Goal: Task Accomplishment & Management: Complete application form

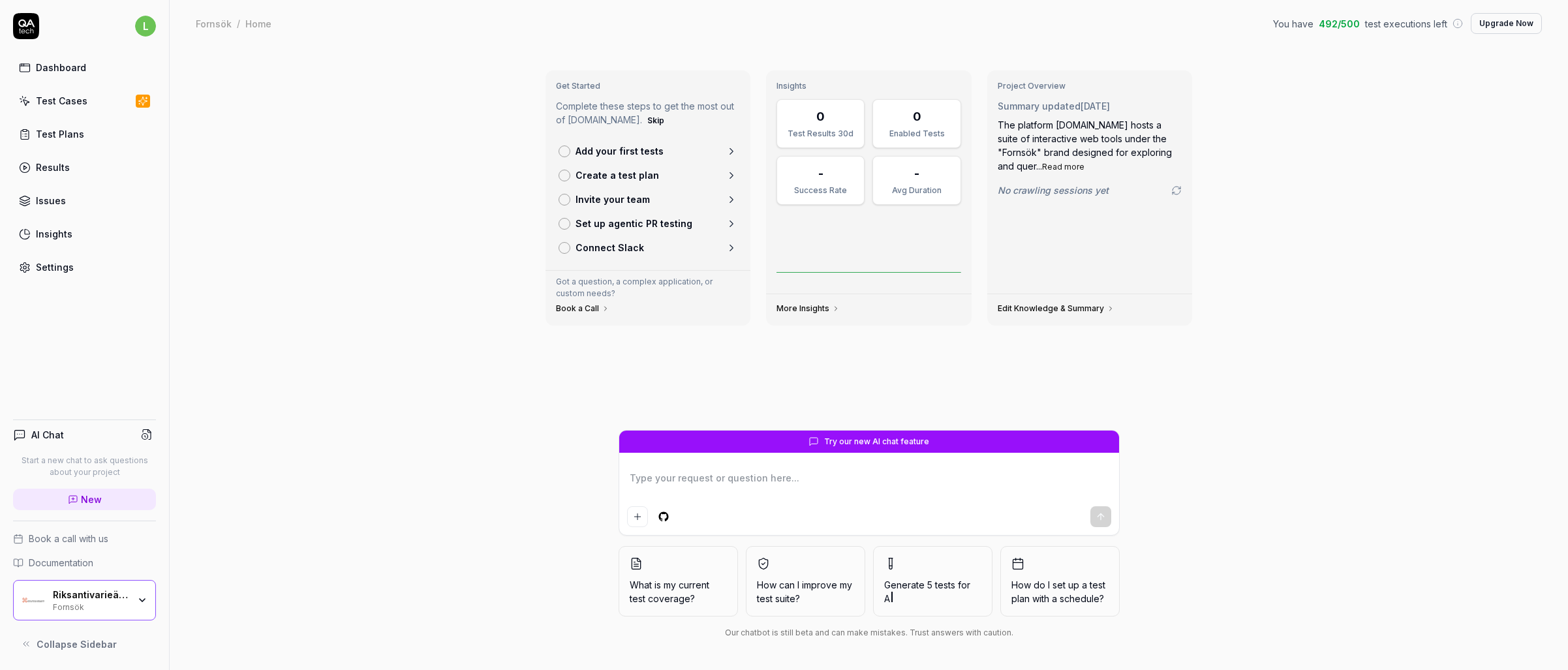
type textarea "*"
click at [731, 150] on icon at bounding box center [732, 151] width 12 height 12
click at [566, 154] on div at bounding box center [564, 151] width 12 height 12
click at [1176, 191] on icon at bounding box center [1176, 191] width 10 height 10
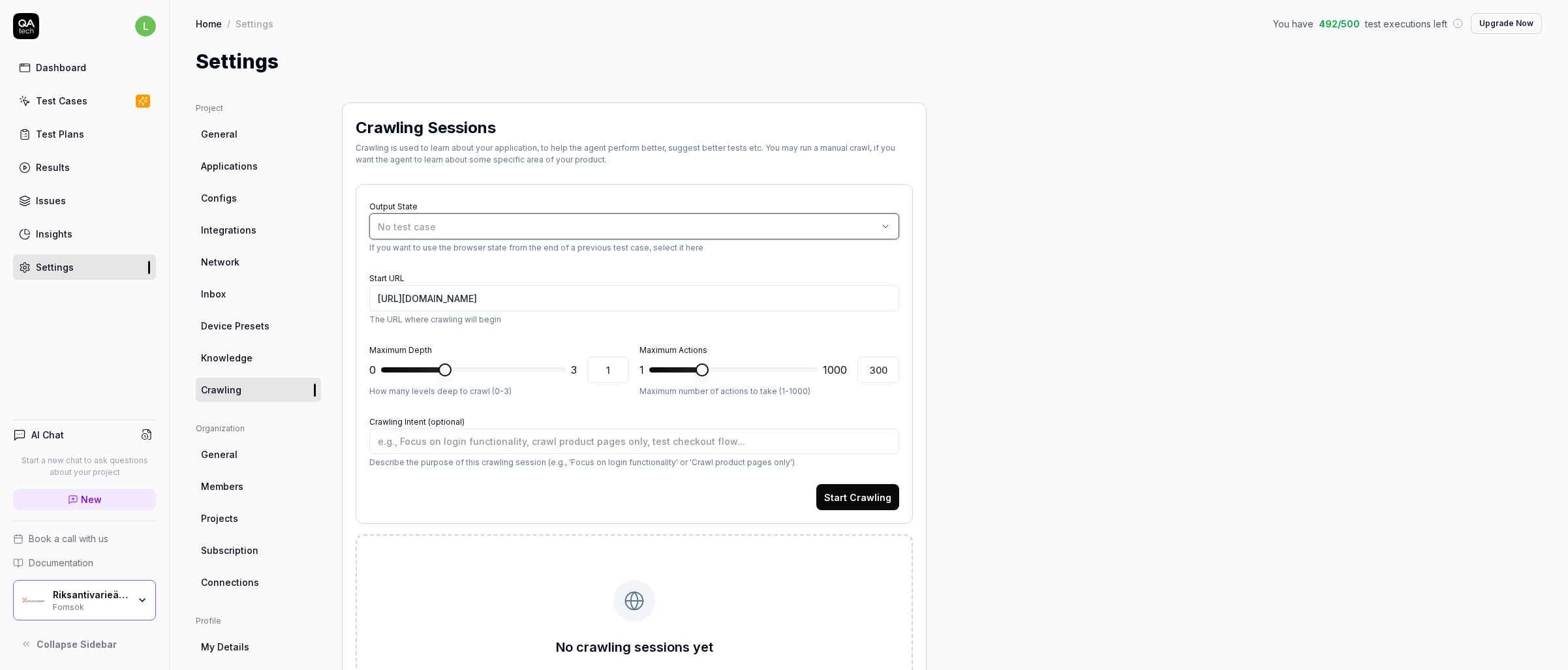
click at [887, 229] on icon "button" at bounding box center [885, 226] width 10 height 10
type textarea "*"
type input "3"
click at [553, 367] on span at bounding box center [559, 370] width 13 height 13
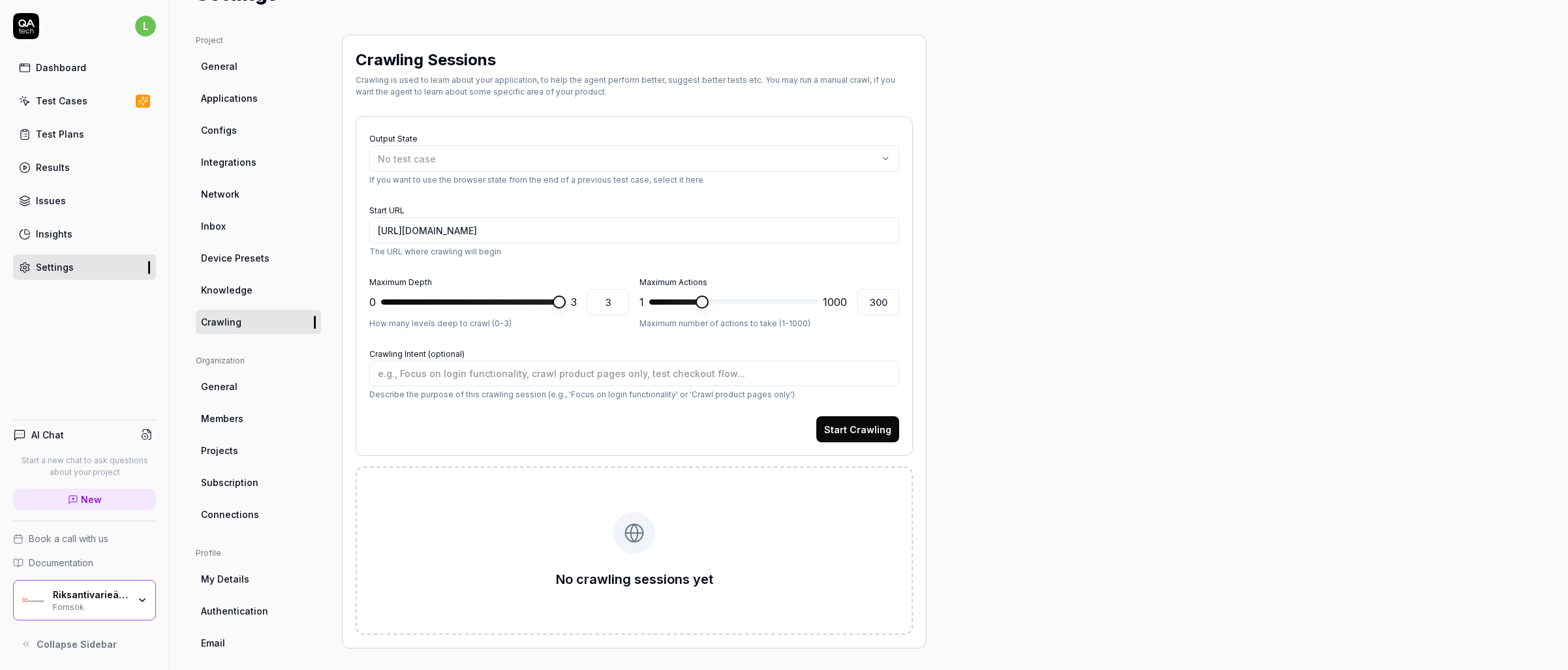
scroll to position [111, 0]
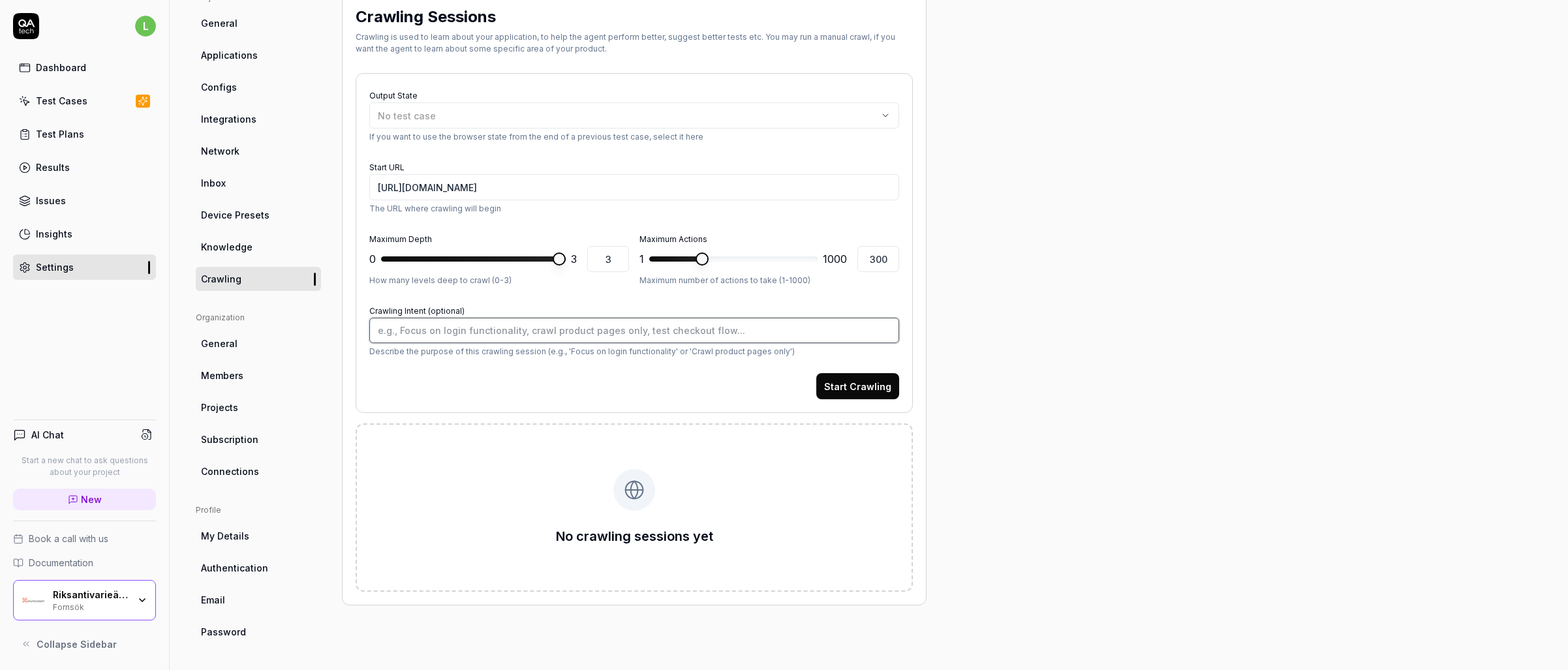
click at [613, 325] on textarea "Crawling Intent (optional)" at bounding box center [634, 330] width 530 height 25
type textarea "*"
type textarea "c"
type textarea "*"
type textarea "cr"
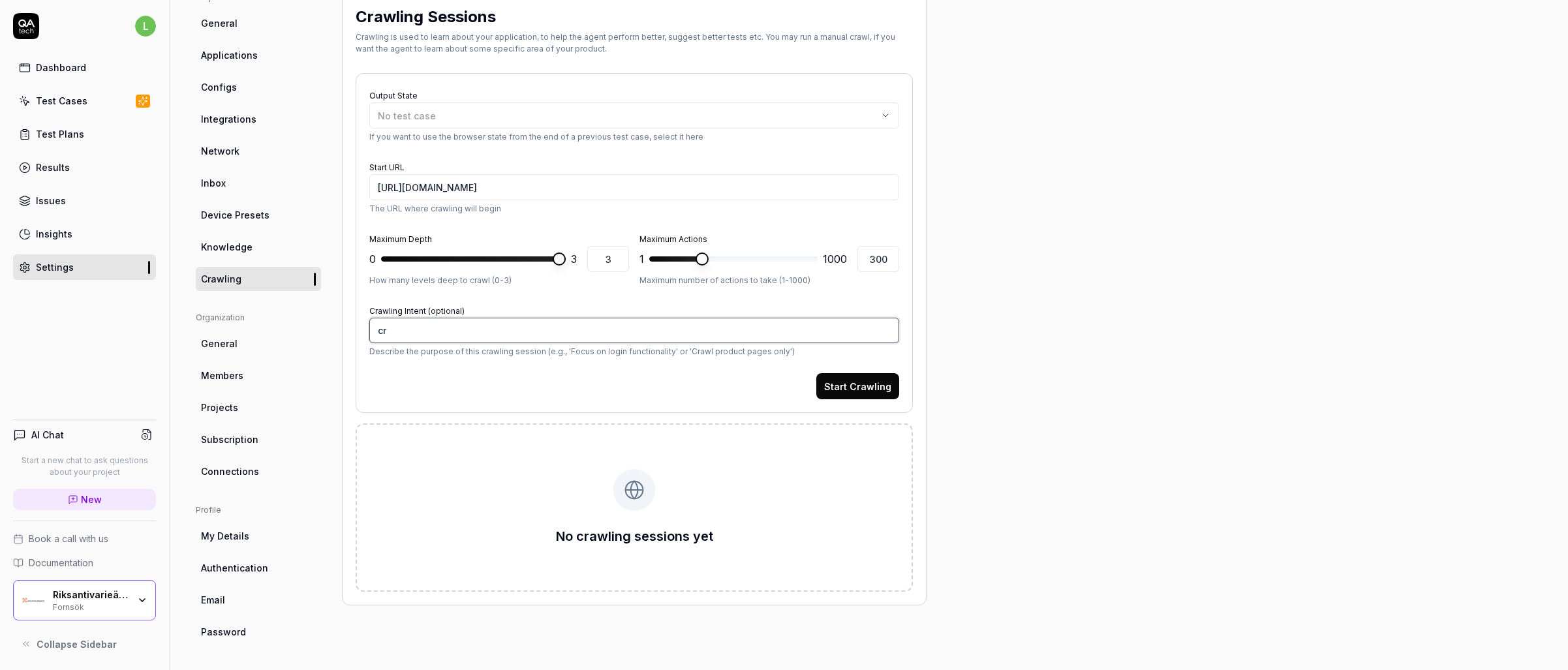
type textarea "*"
type textarea "cre"
type textarea "*"
type textarea "cr"
type textarea "*"
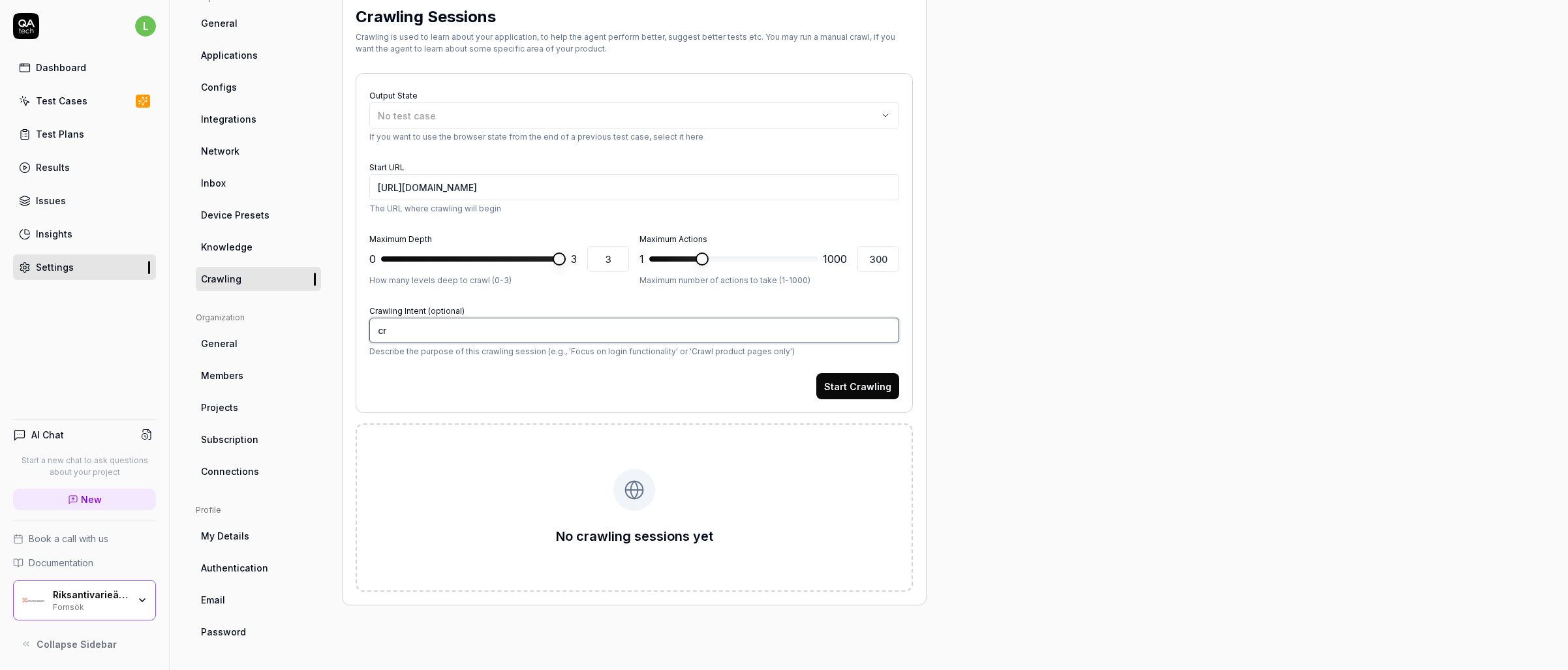
type textarea "cra"
type textarea "*"
type textarea "craw"
type textarea "*"
type textarea "crawl"
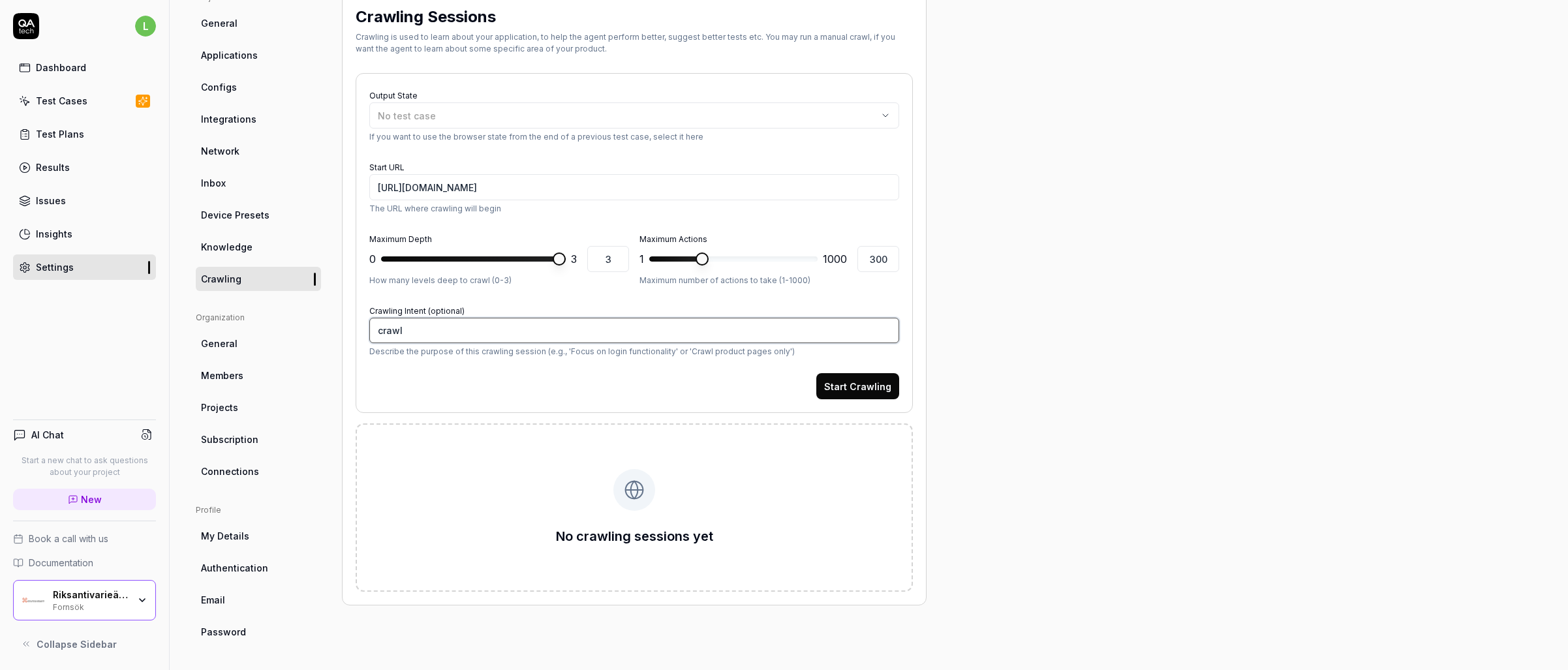
type textarea "*"
type textarea "crawl"
type textarea "*"
type textarea "crawl a"
type textarea "*"
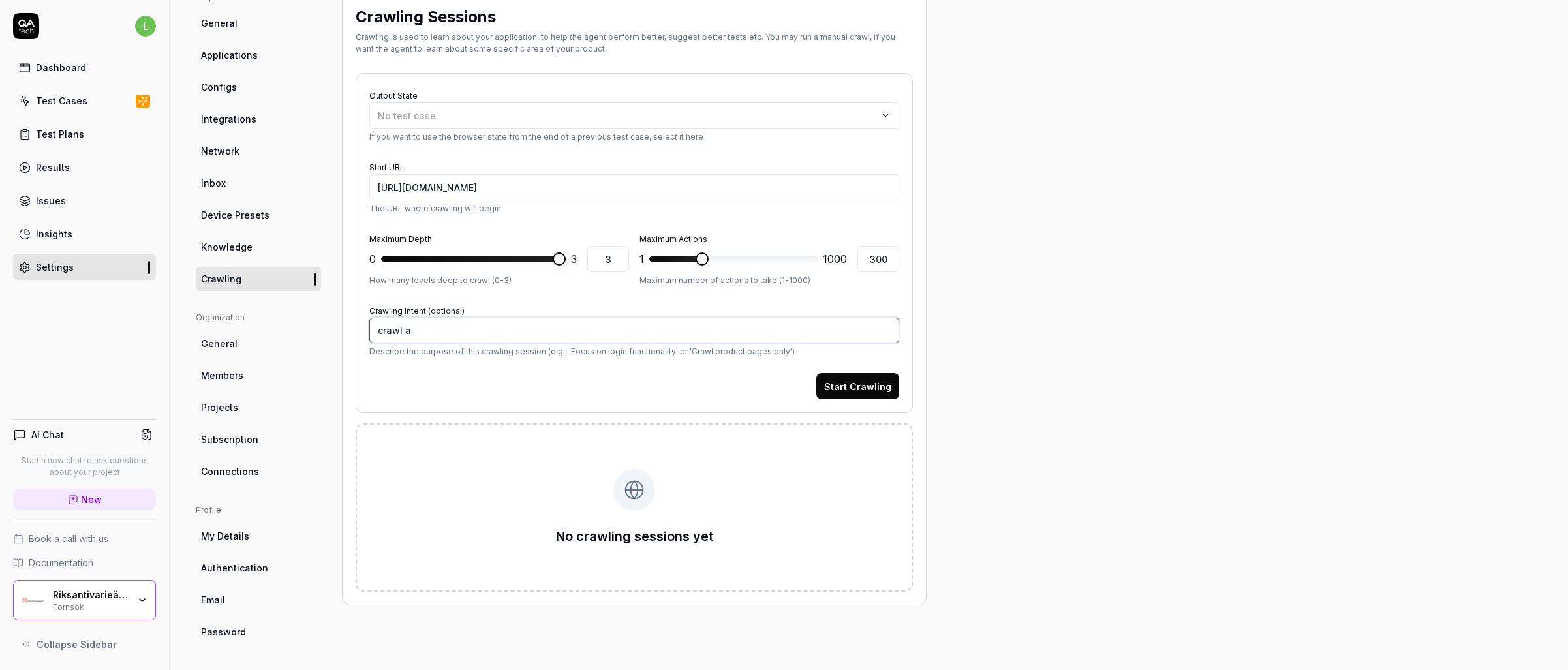
type textarea "crawl al"
type textarea "*"
type textarea "crawl all"
type textarea "*"
type textarea "crawl all"
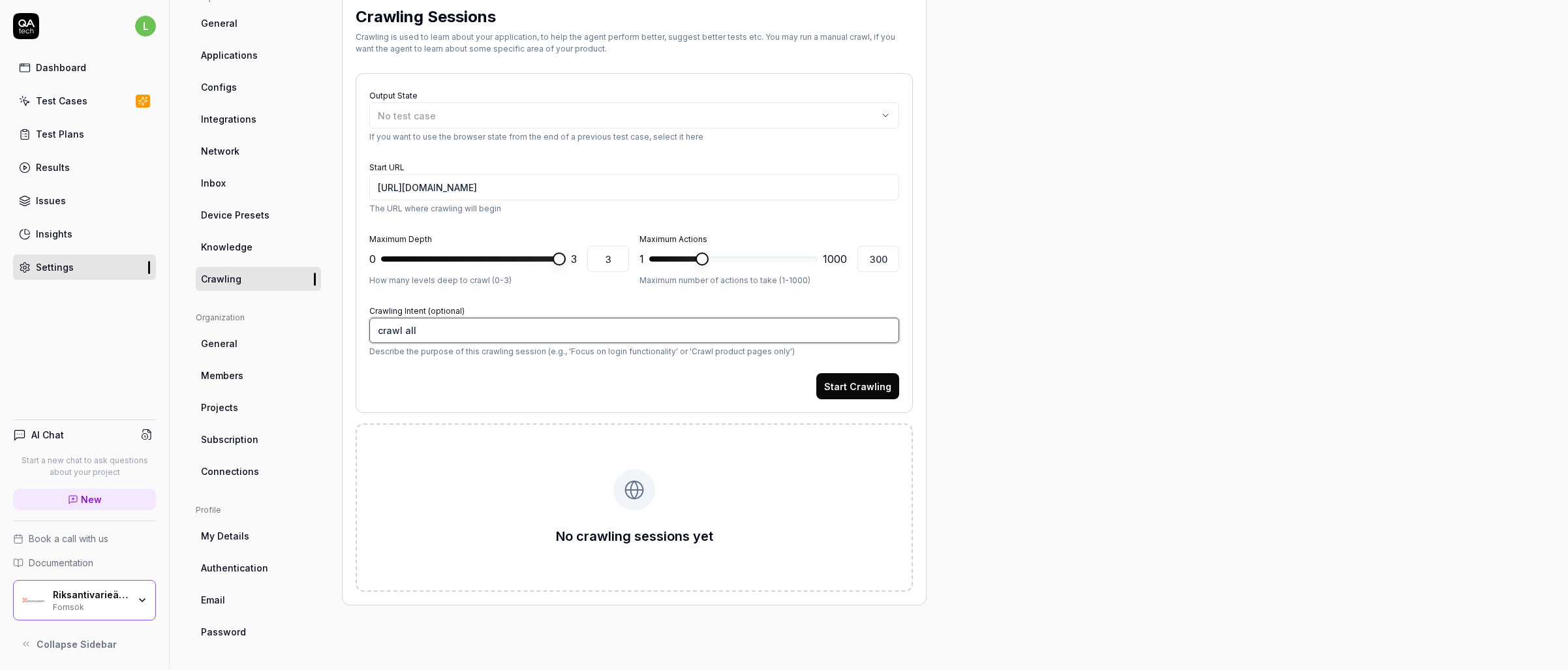
type textarea "*"
type textarea "crawl all d"
type textarea "*"
type textarea "crawl all di"
type textarea "*"
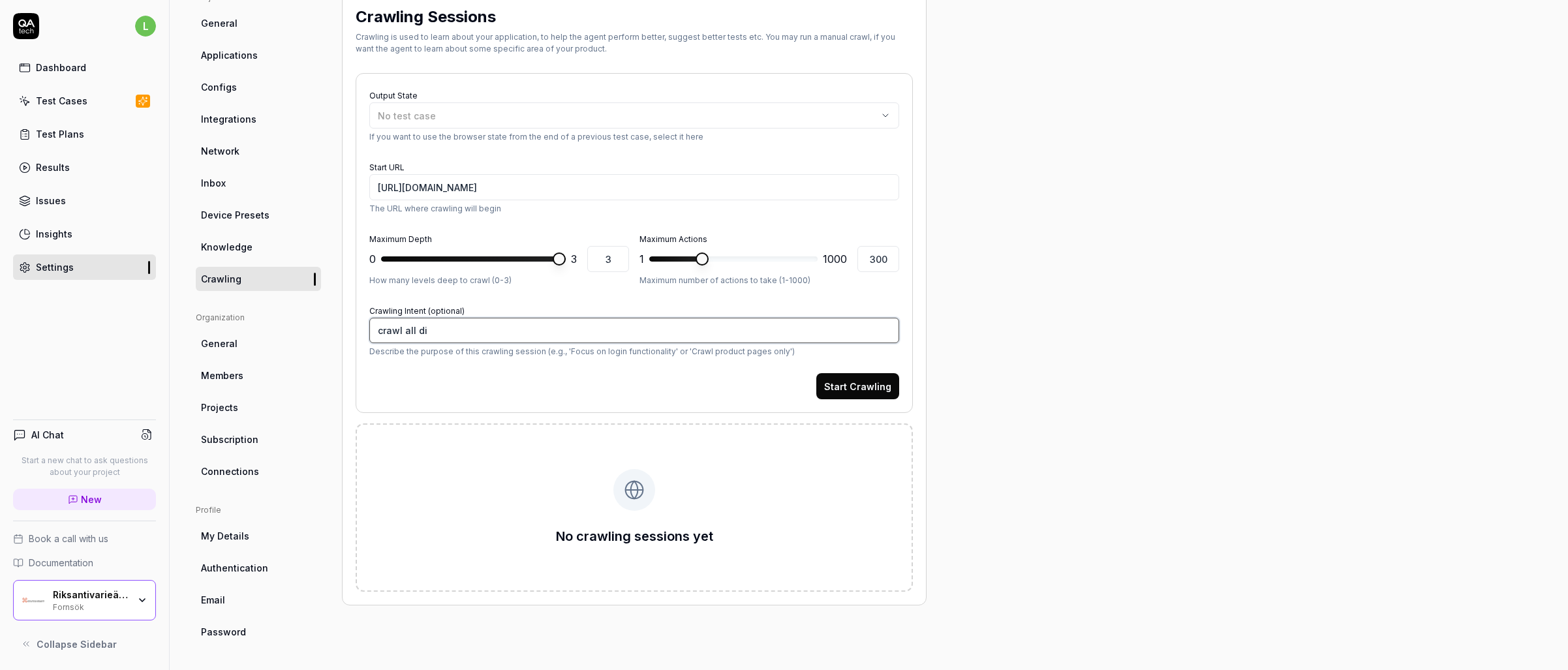
type textarea "crawl all dif"
type textarea "*"
type textarea "crawl all diff"
type textarea "*"
type textarea "crawl all diffe"
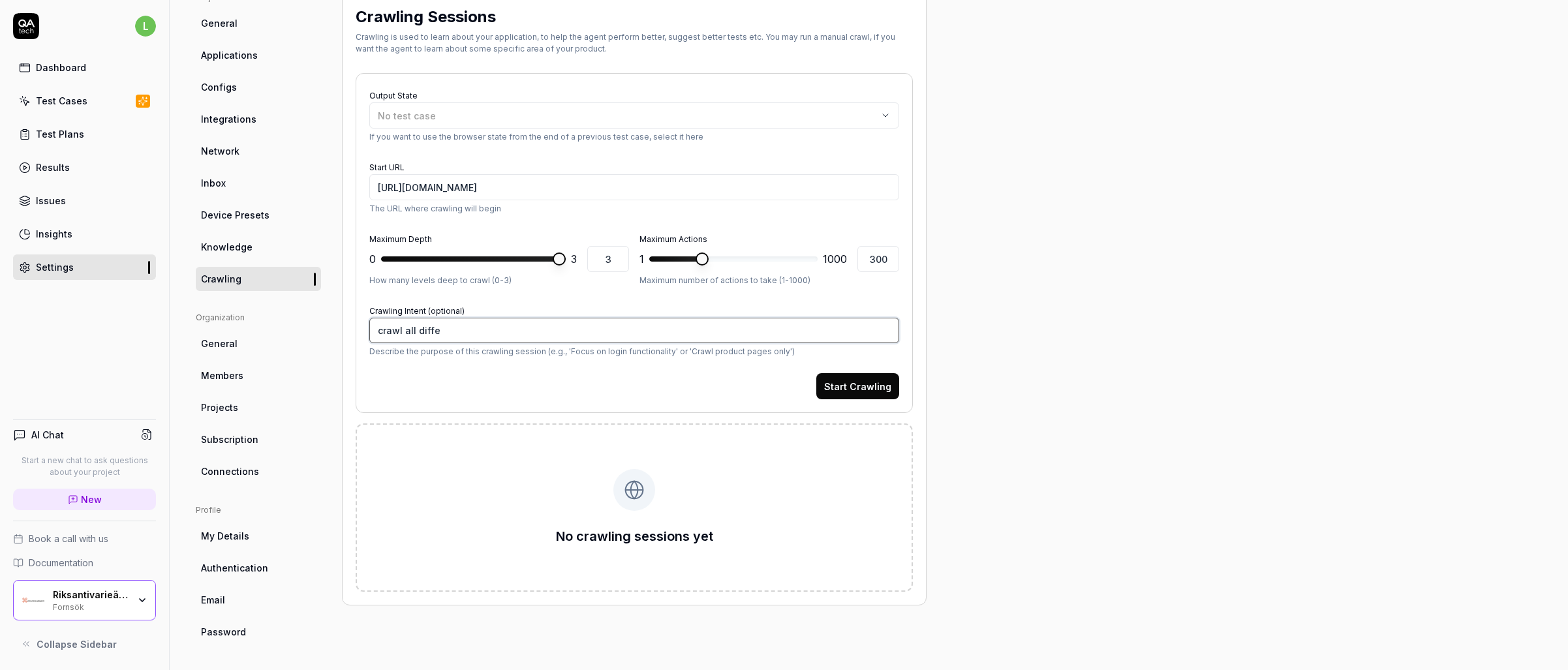
type textarea "*"
type textarea "crawl all differ"
type textarea "*"
type textarea "crawl all differe"
type textarea "*"
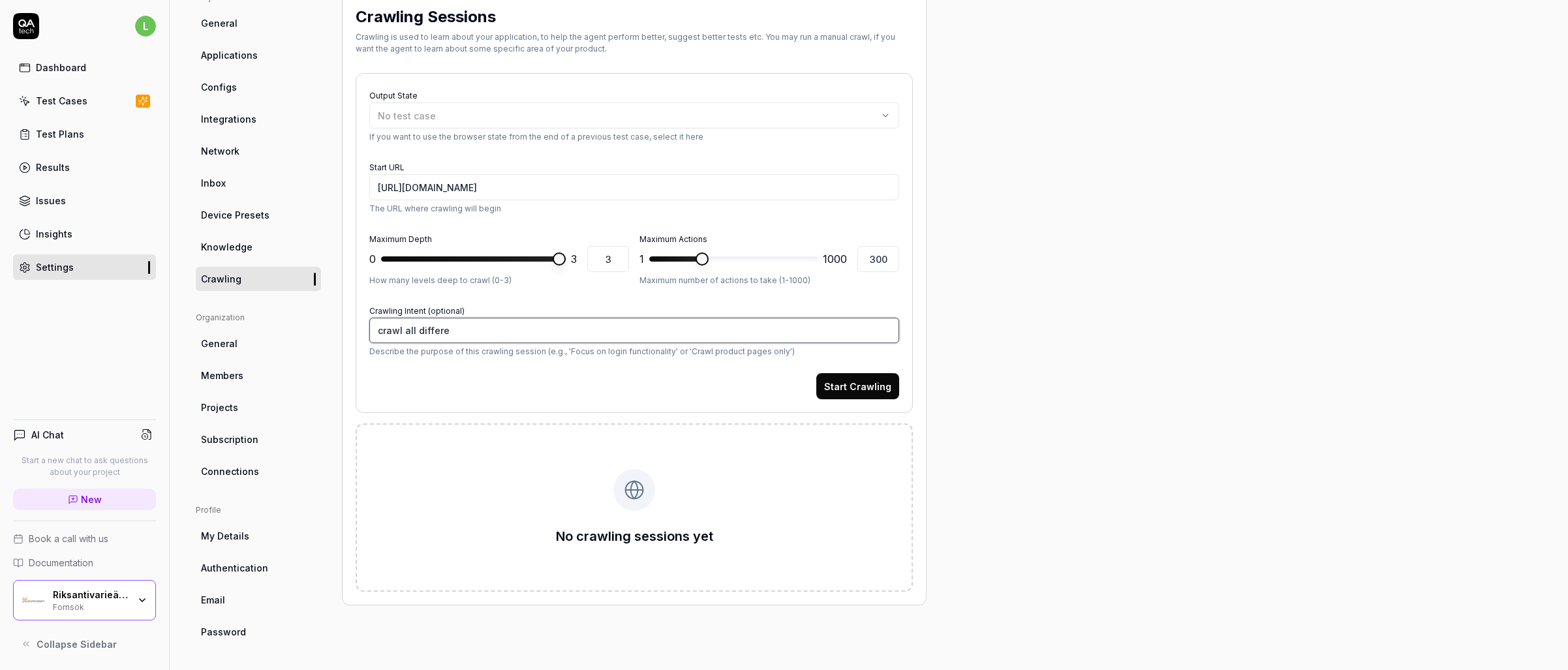
type textarea "crawl all differen"
type textarea "*"
type textarea "crawl all different"
type textarea "*"
type textarea "crawl all different"
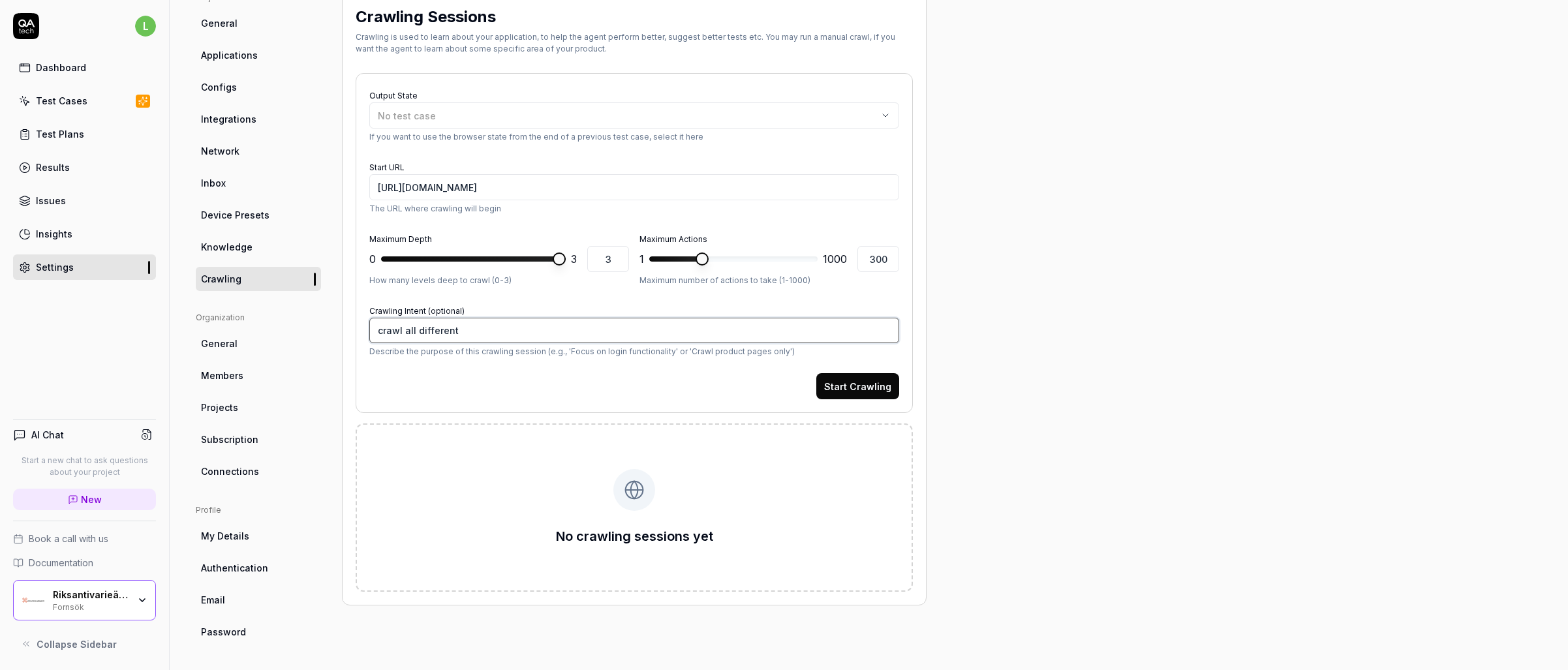
type textarea "*"
type textarea "crawl all different t"
type textarea "*"
type textarea "crawl all different ty"
type textarea "*"
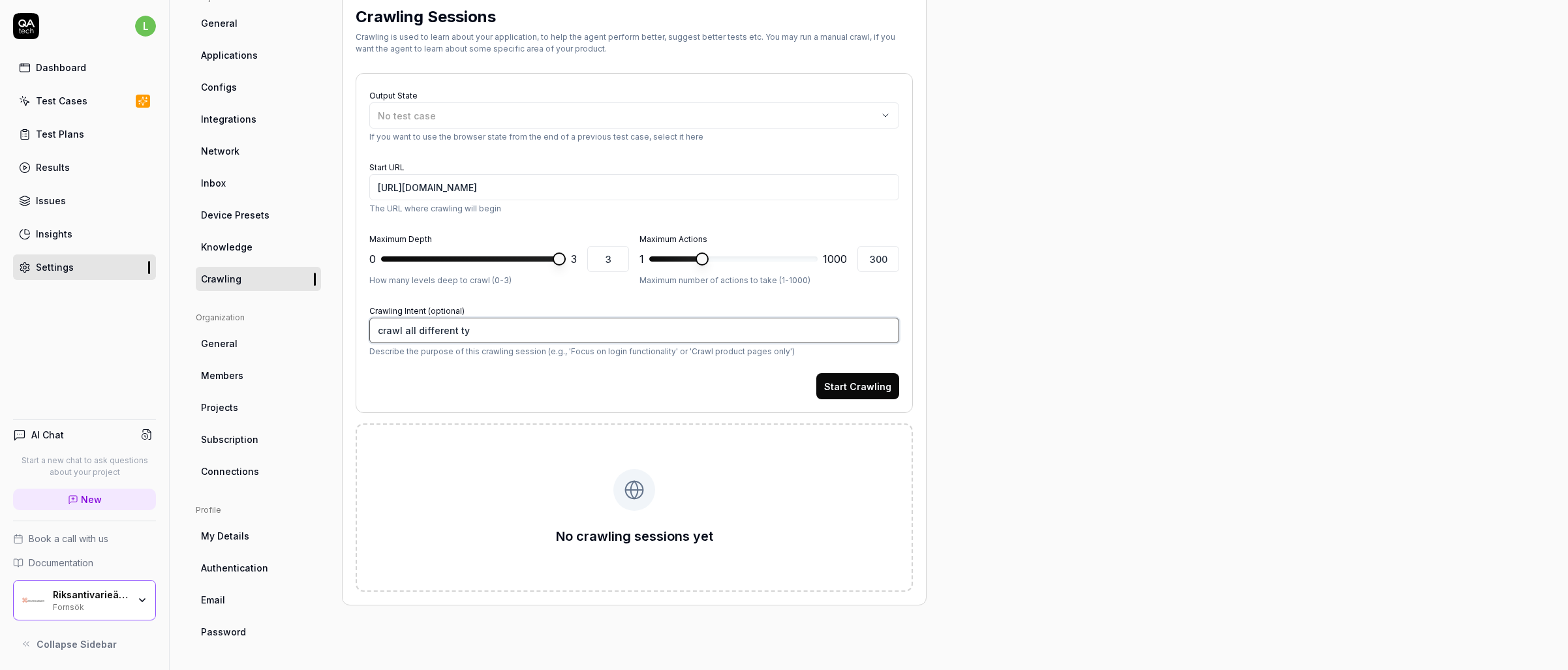
type textarea "crawl all different typ"
type textarea "*"
type textarea "crawl all different type"
type textarea "*"
type textarea "crawl all different types"
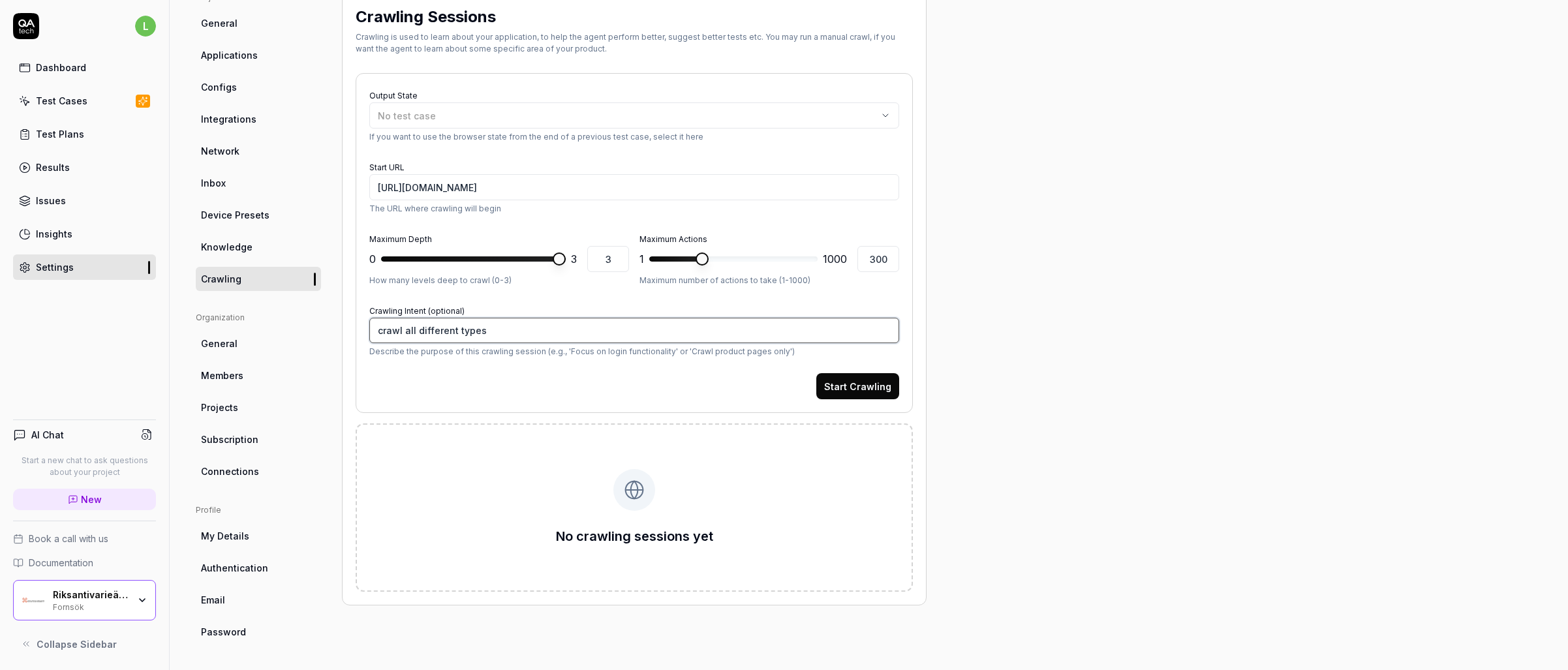
type textarea "*"
type textarea "crawl all different types"
type textarea "*"
type textarea "crawl all different types o"
type textarea "*"
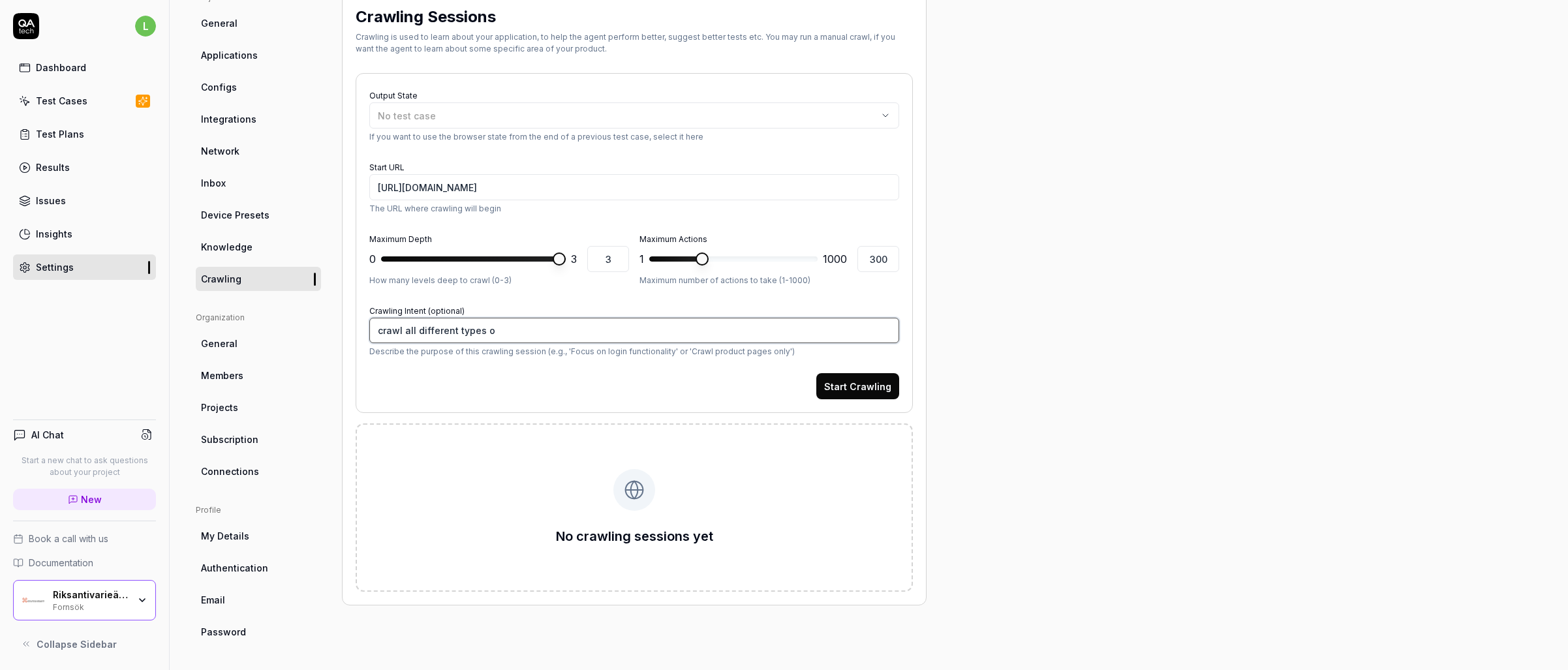
type textarea "crawl all different types of"
type textarea "*"
type textarea "crawl all different types of"
type textarea "*"
type textarea "crawl all different types of p"
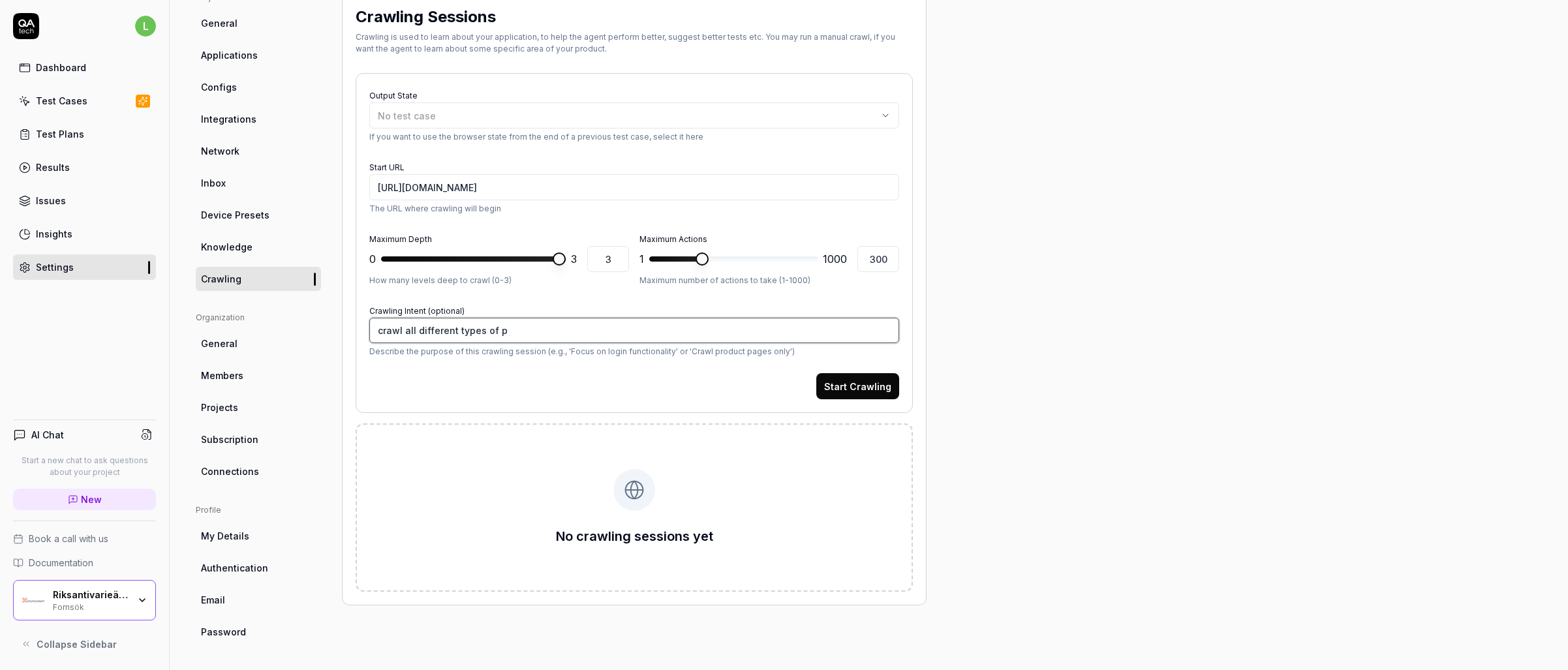
type textarea "*"
type textarea "crawl all different types of pa"
type textarea "*"
type textarea "crawl all different types of pag"
type textarea "*"
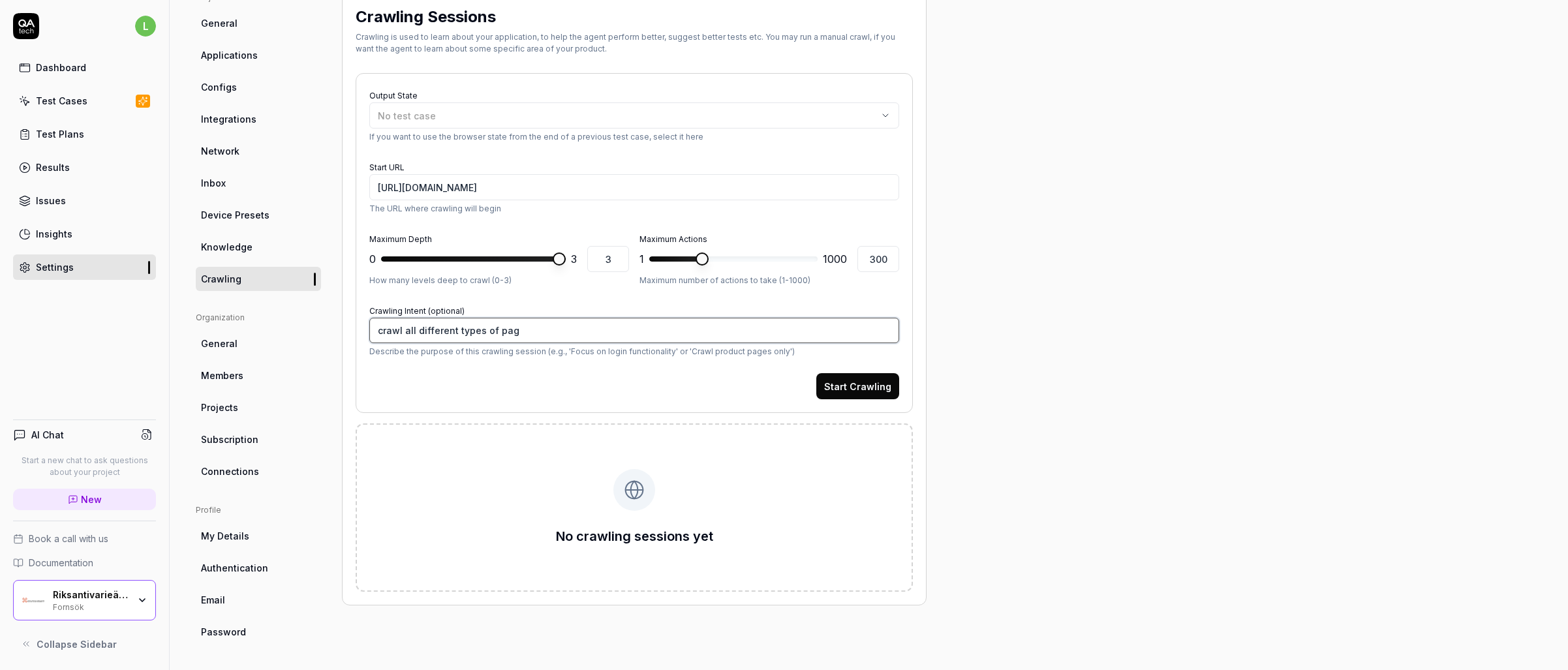
type textarea "crawl all different types of page"
type textarea "*"
type textarea "crawl all different types of pages"
click at [847, 388] on button "Start Crawling" at bounding box center [857, 385] width 83 height 26
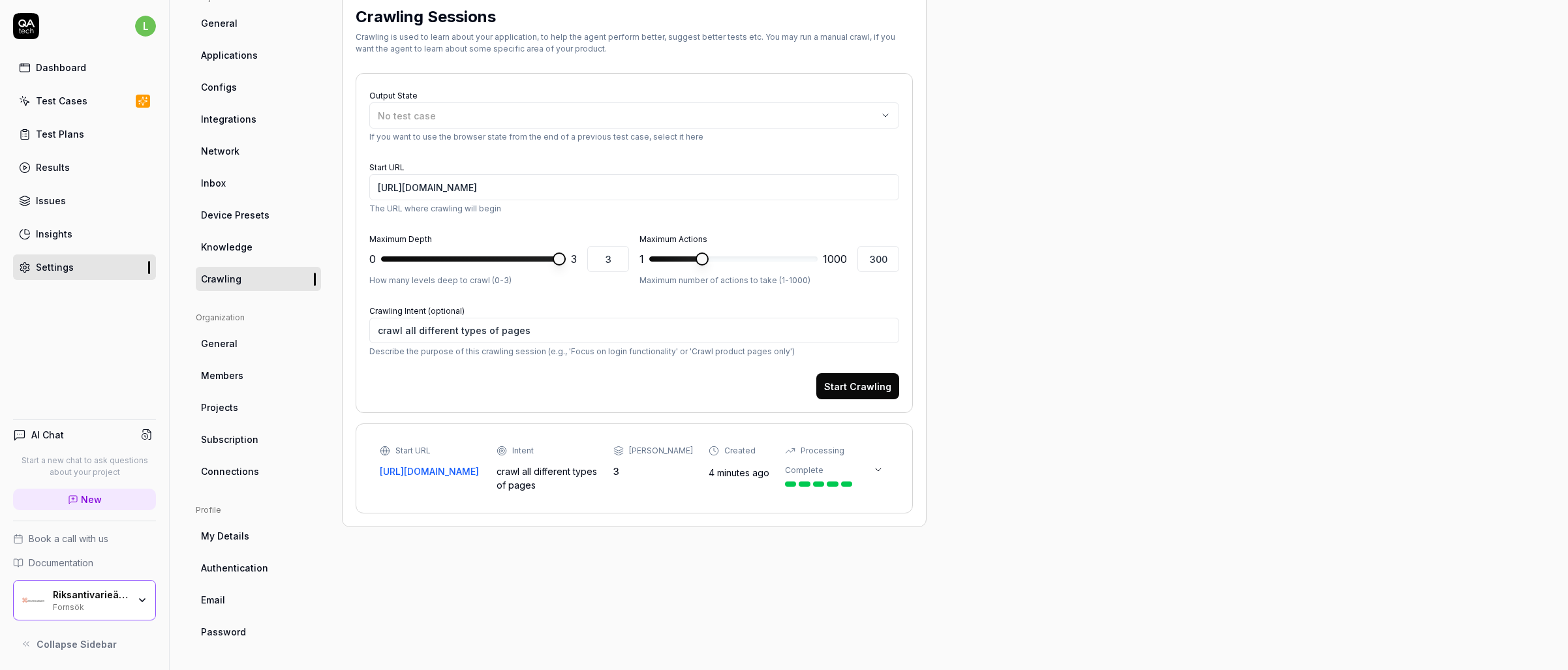
click at [60, 104] on div "Test Cases" at bounding box center [61, 101] width 51 height 13
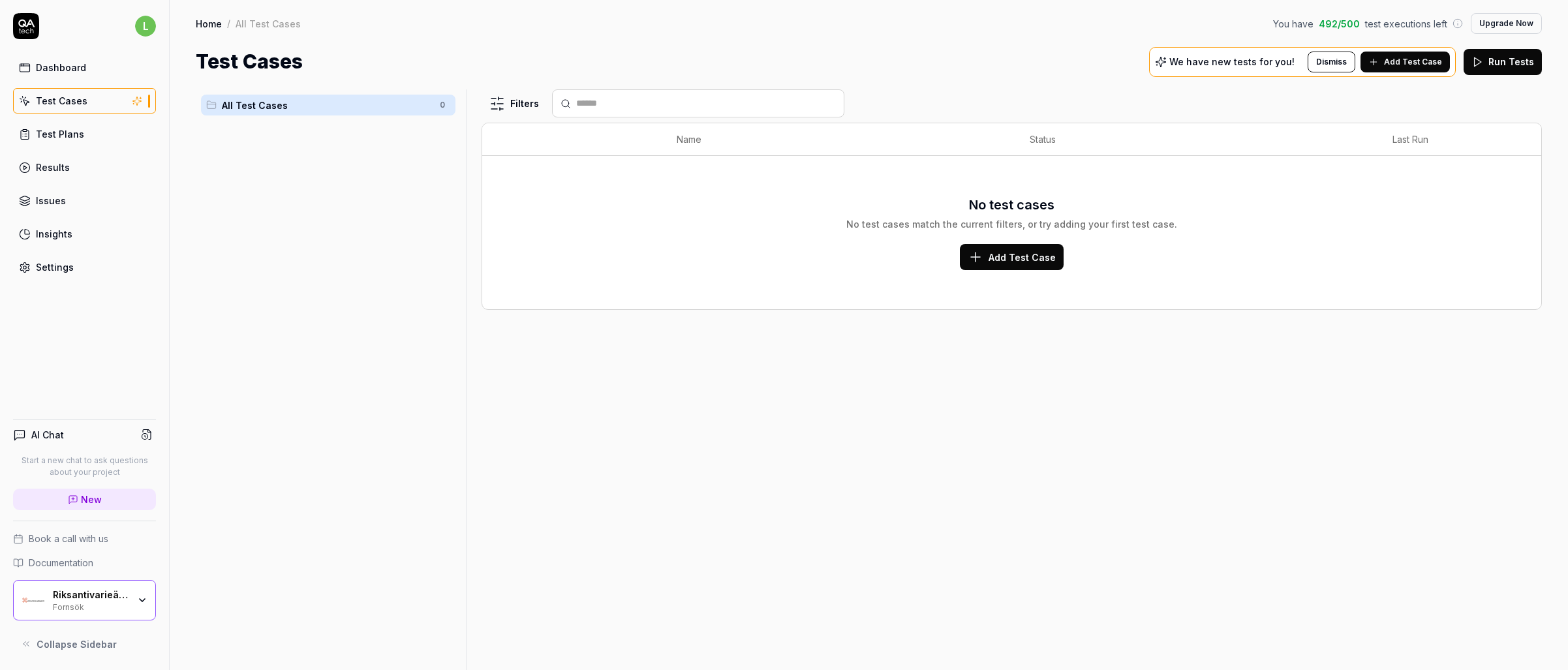
click at [48, 133] on div "Test Plans" at bounding box center [60, 133] width 48 height 13
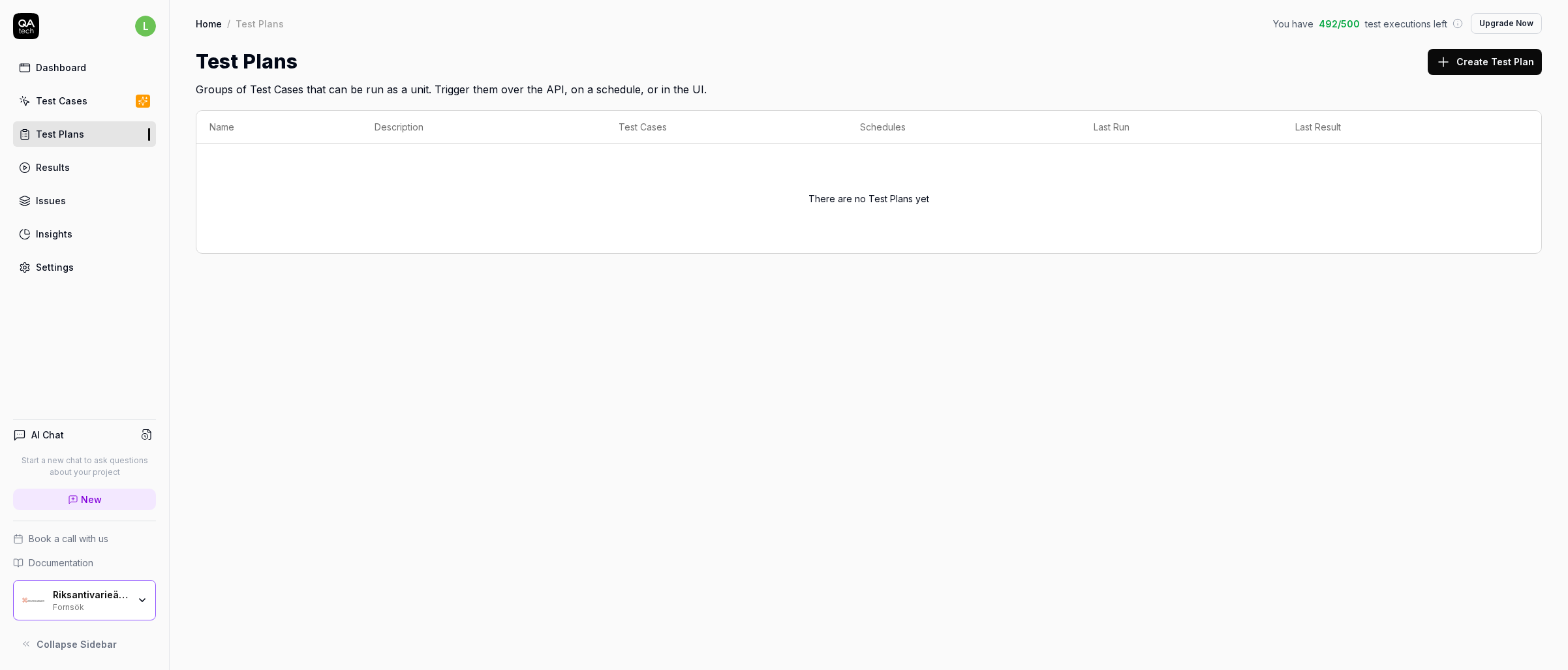
click at [57, 75] on link "Dashboard" at bounding box center [85, 67] width 143 height 25
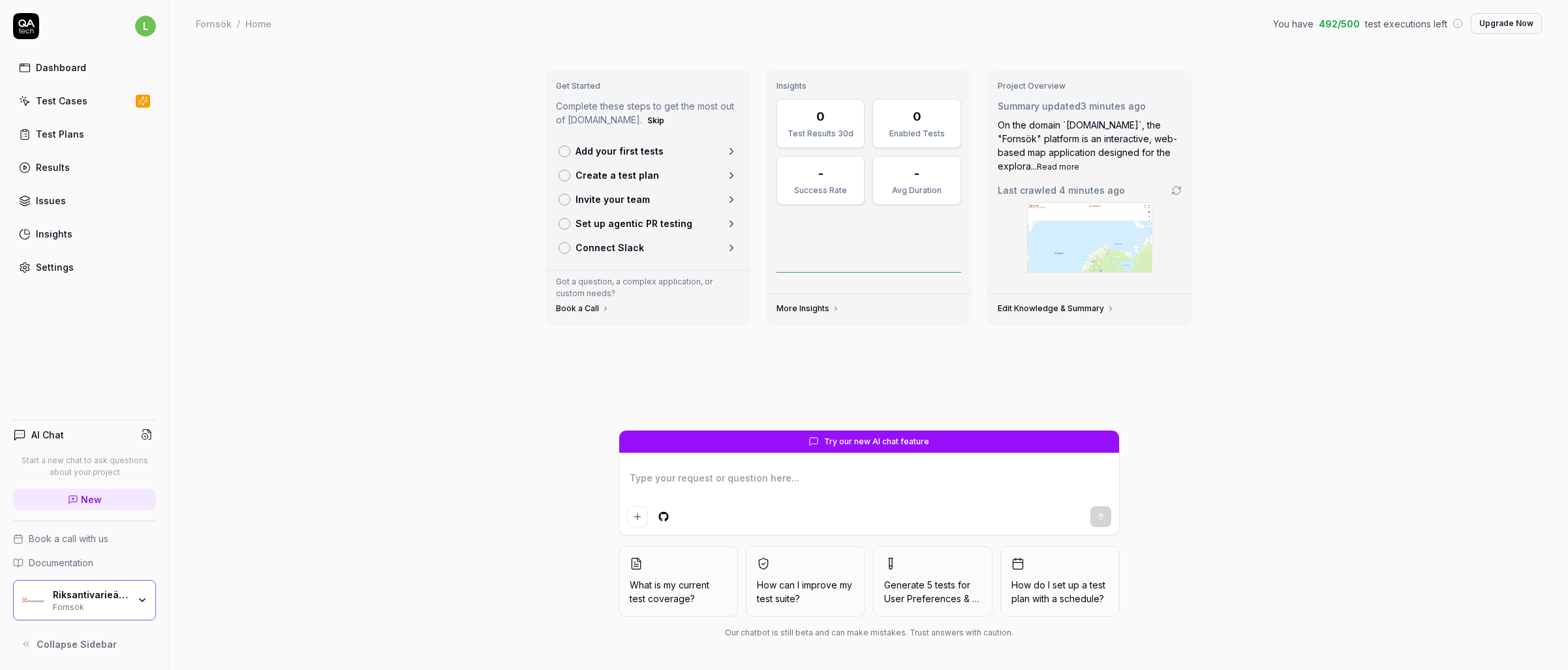
click at [728, 154] on icon at bounding box center [732, 151] width 12 height 12
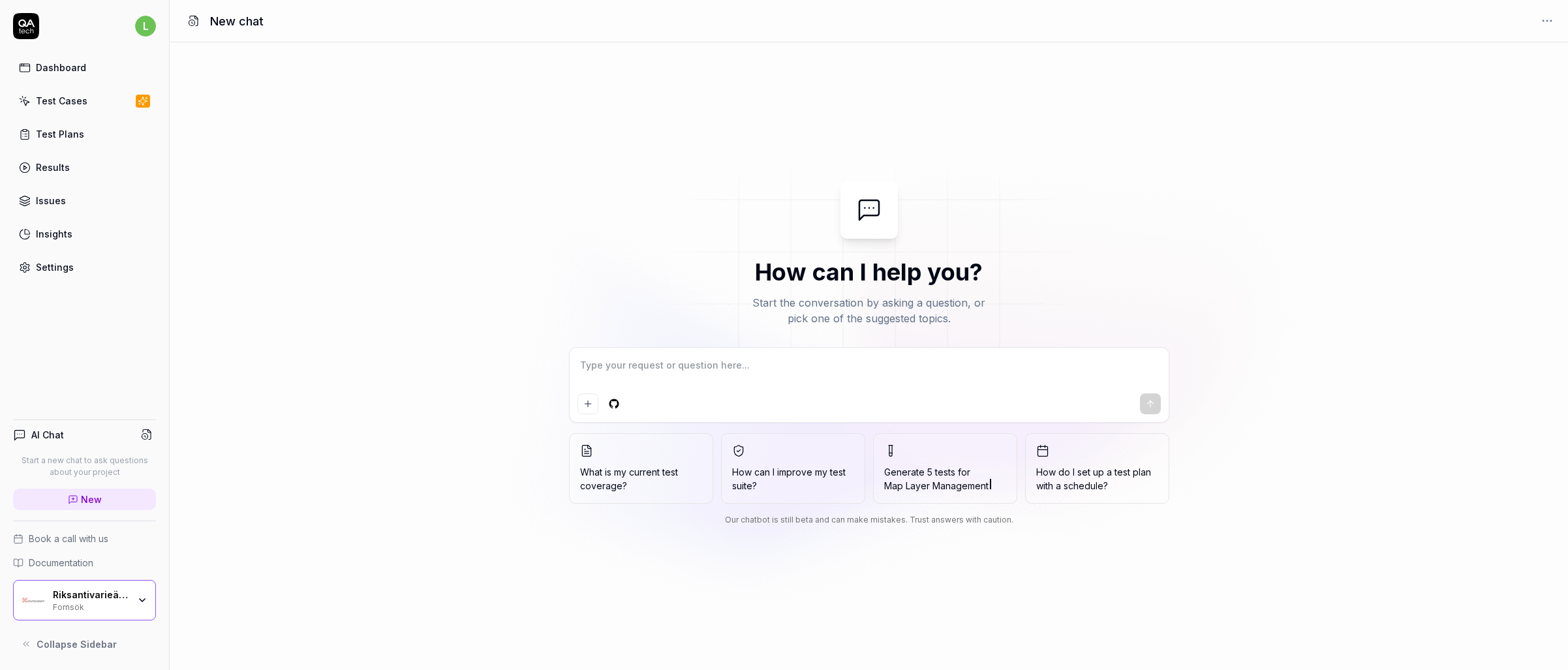
type textarea "*"
type textarea "i"
type textarea "*"
type textarea "i"
type textarea "*"
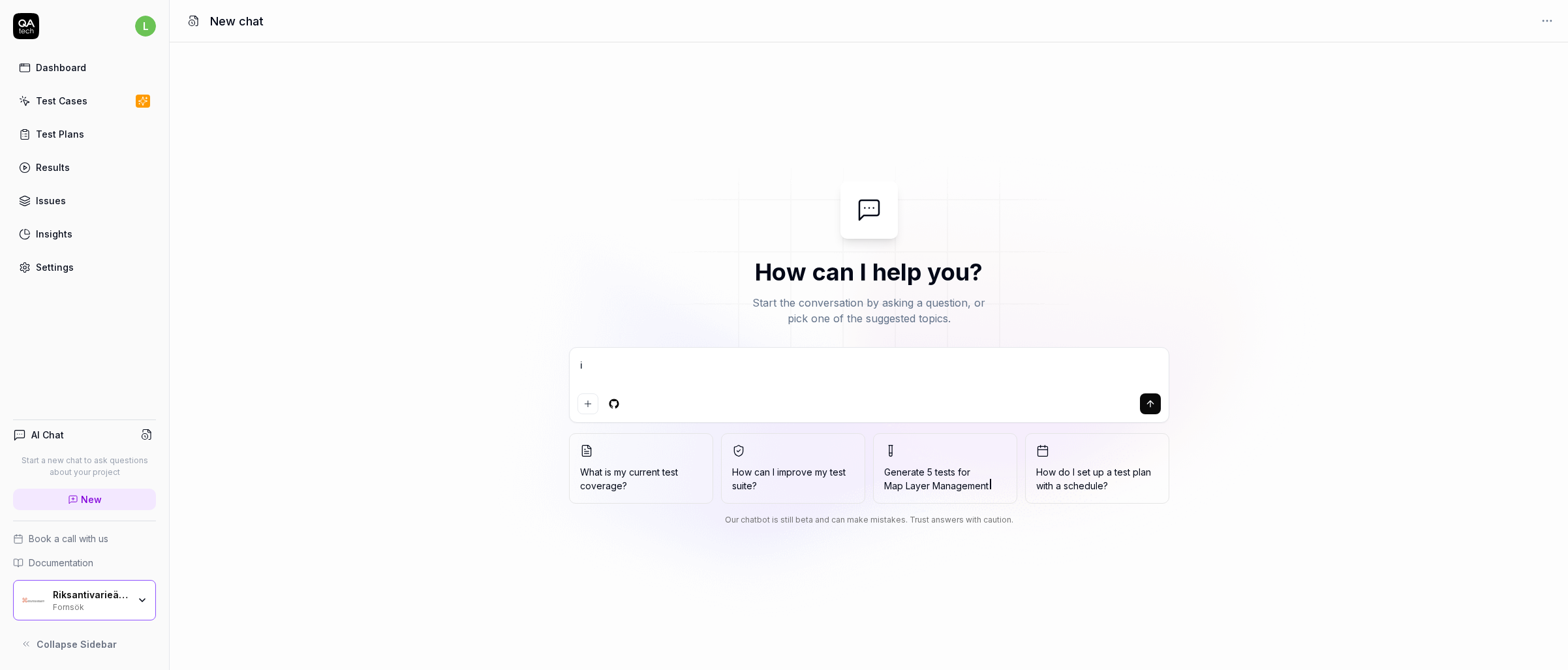
type textarea "i w"
type textarea "*"
type textarea "i wa"
type textarea "*"
type textarea "i wan"
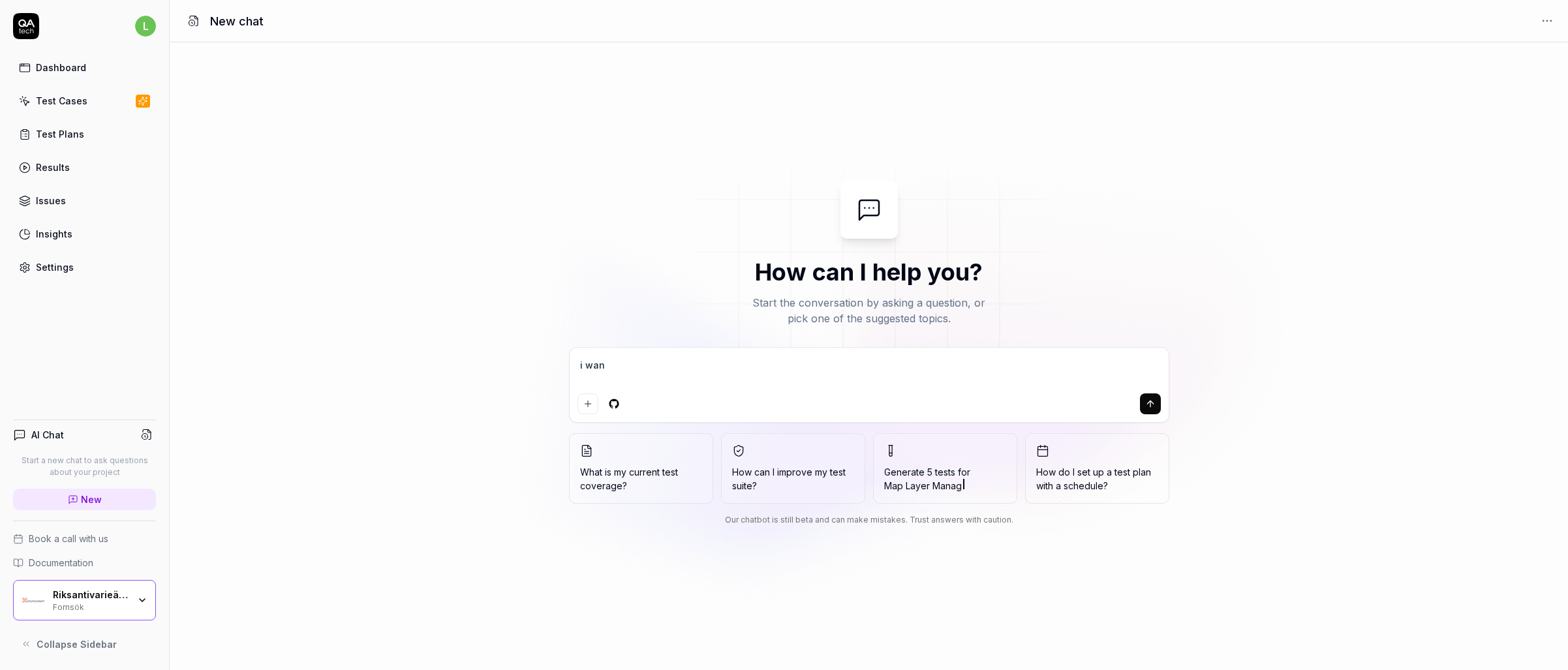
type textarea "*"
type textarea "i want"
type textarea "*"
type textarea "i want"
type textarea "*"
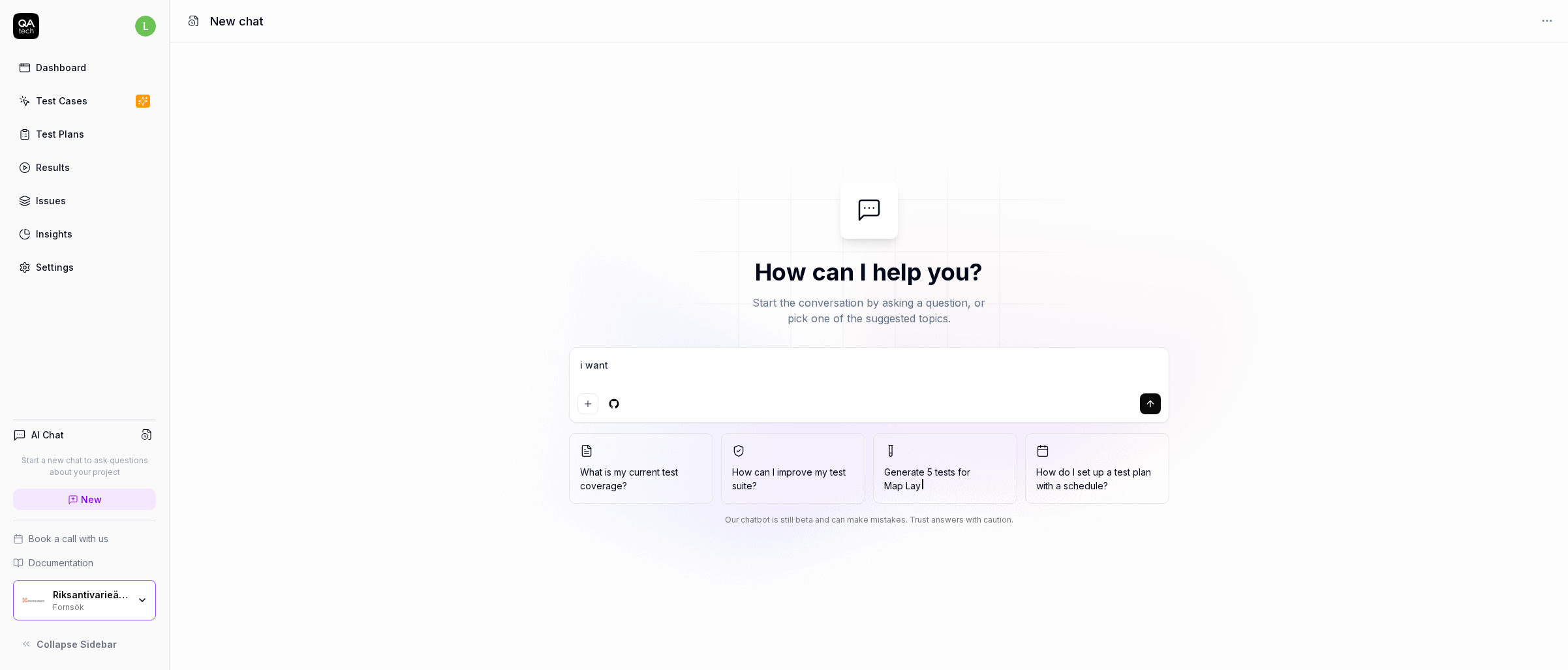
type textarea "i want t"
type textarea "*"
type textarea "i want to"
type textarea "*"
type textarea "i want to"
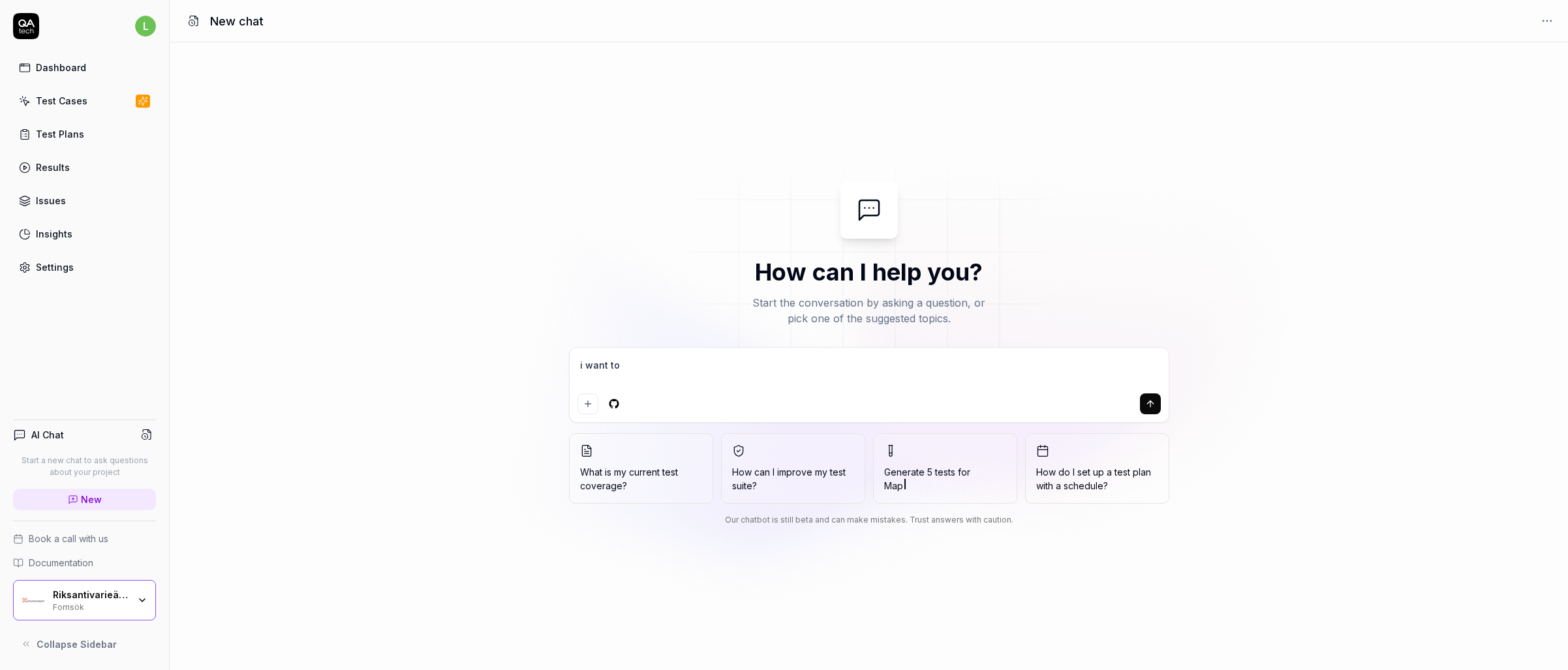
type textarea "*"
type textarea "i want to a"
type textarea "*"
type textarea "i want to ad"
type textarea "*"
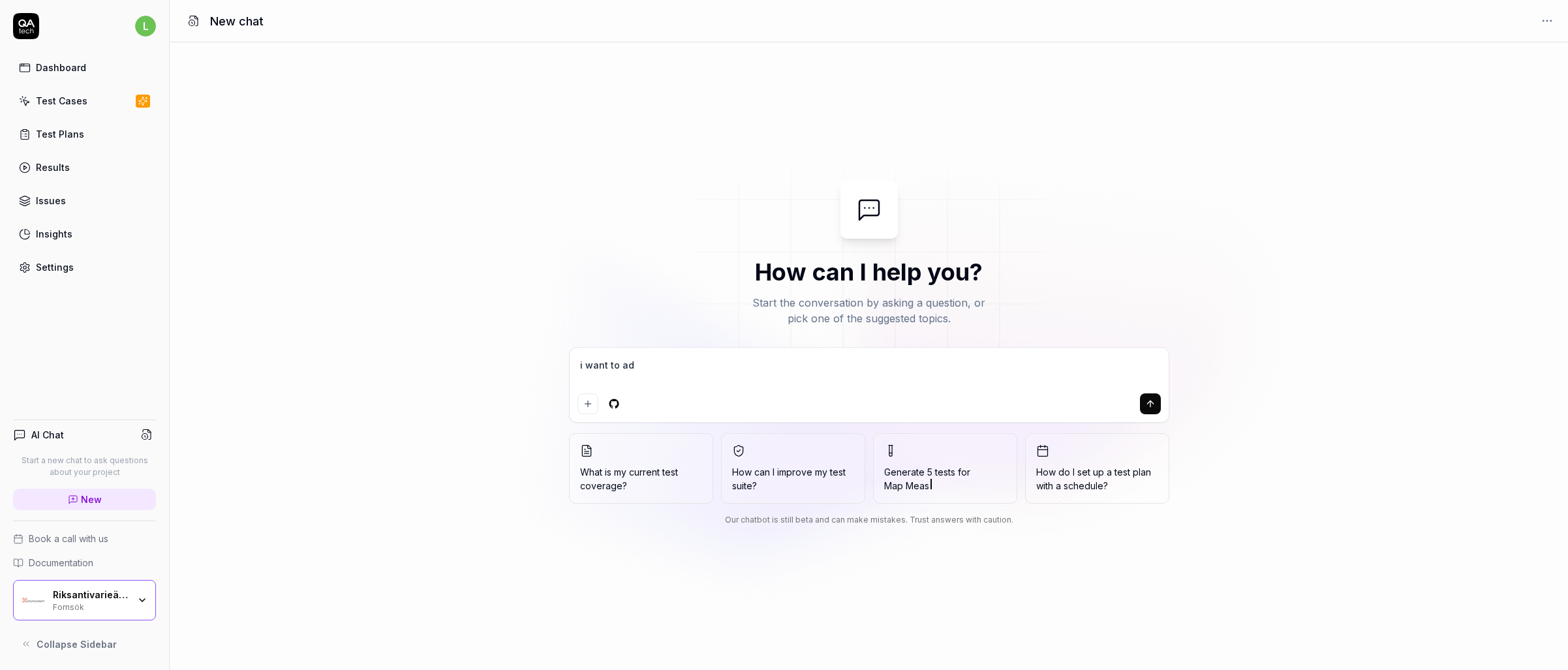
type textarea "i want to add"
type textarea "*"
type textarea "i want to add"
type textarea "*"
type textarea "i want to add a"
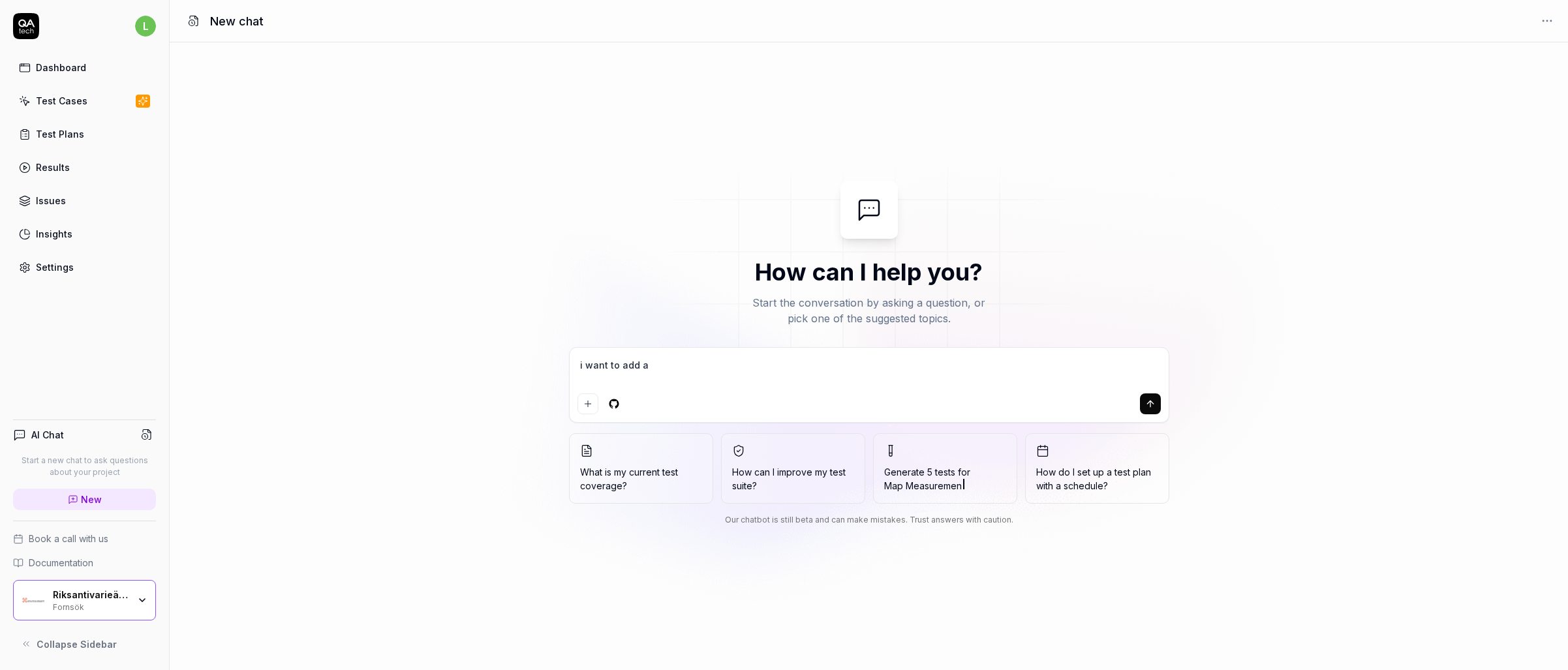
type textarea "*"
type textarea "i want to add a"
type textarea "*"
type textarea "i want to add a t"
type textarea "*"
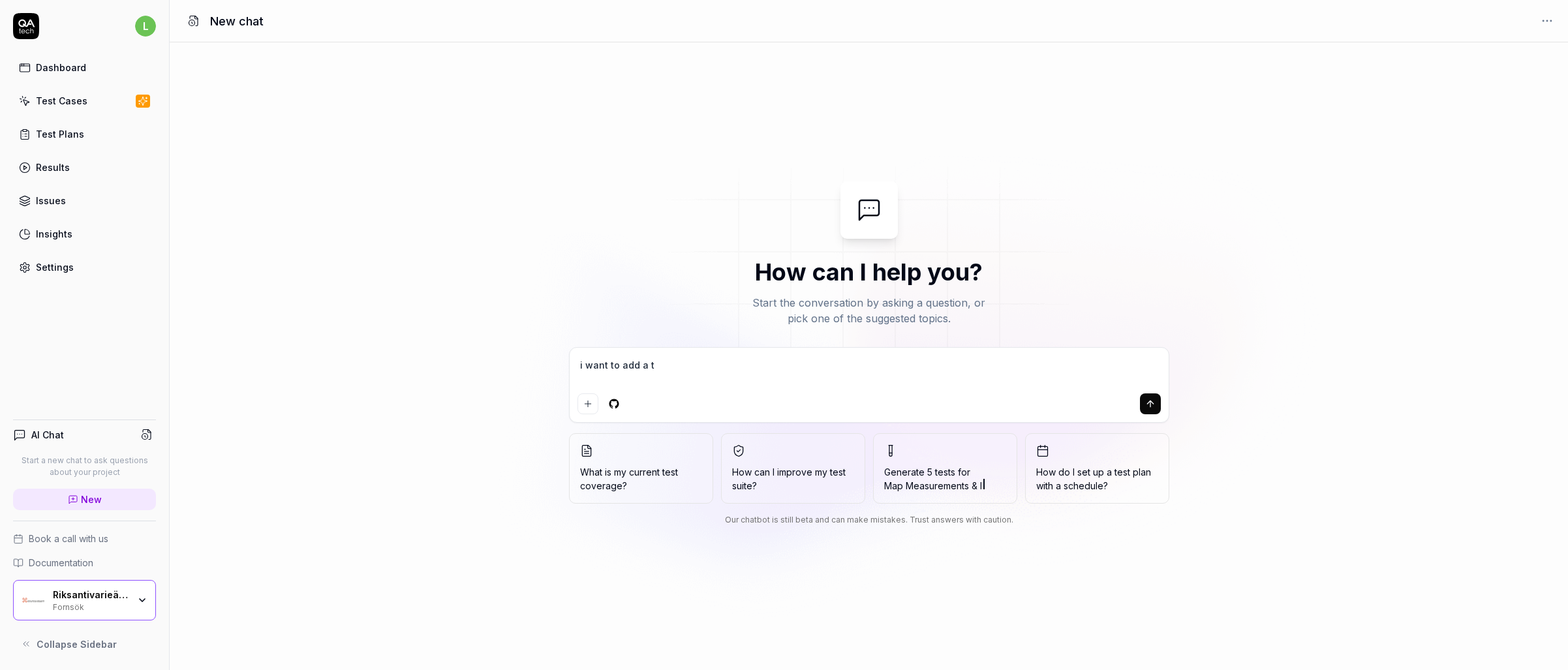
type textarea "i want to add a te"
type textarea "*"
type textarea "i want to add a tes"
type textarea "*"
type textarea "i want to add a test"
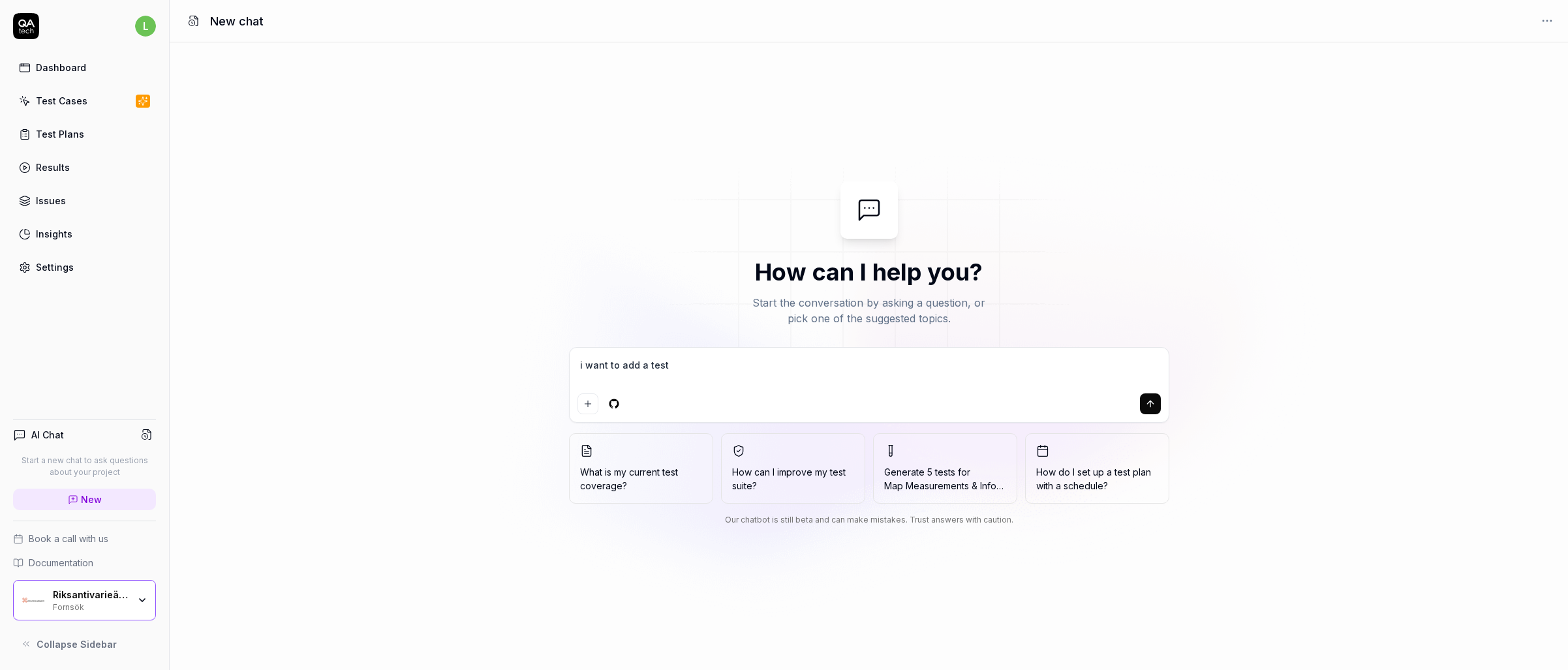
type textarea "*"
type textarea "i want to add a test"
type textarea "*"
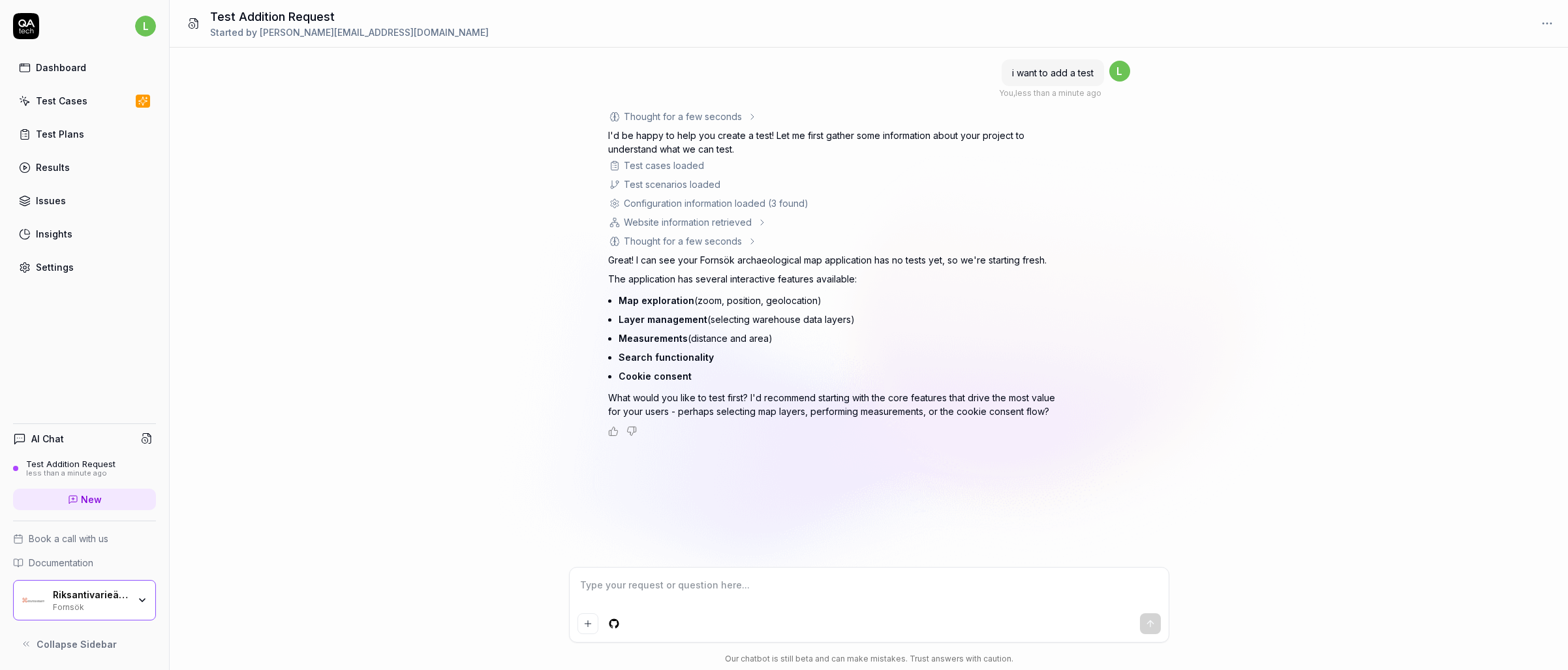
click at [826, 590] on textarea at bounding box center [868, 591] width 583 height 33
type textarea "*"
type textarea "i"
type textarea "*"
type textarea "i"
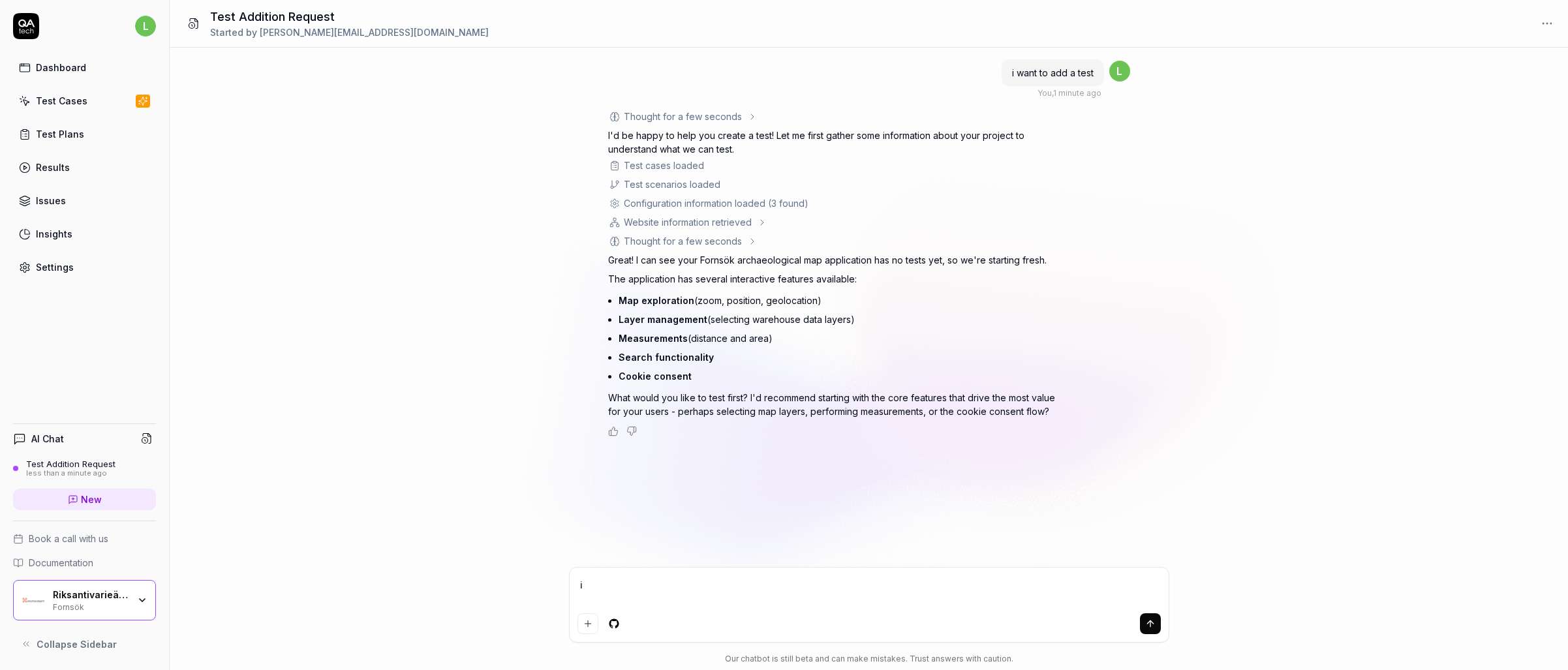
type textarea "*"
type textarea "i w"
type textarea "*"
type textarea "i wa"
type textarea "*"
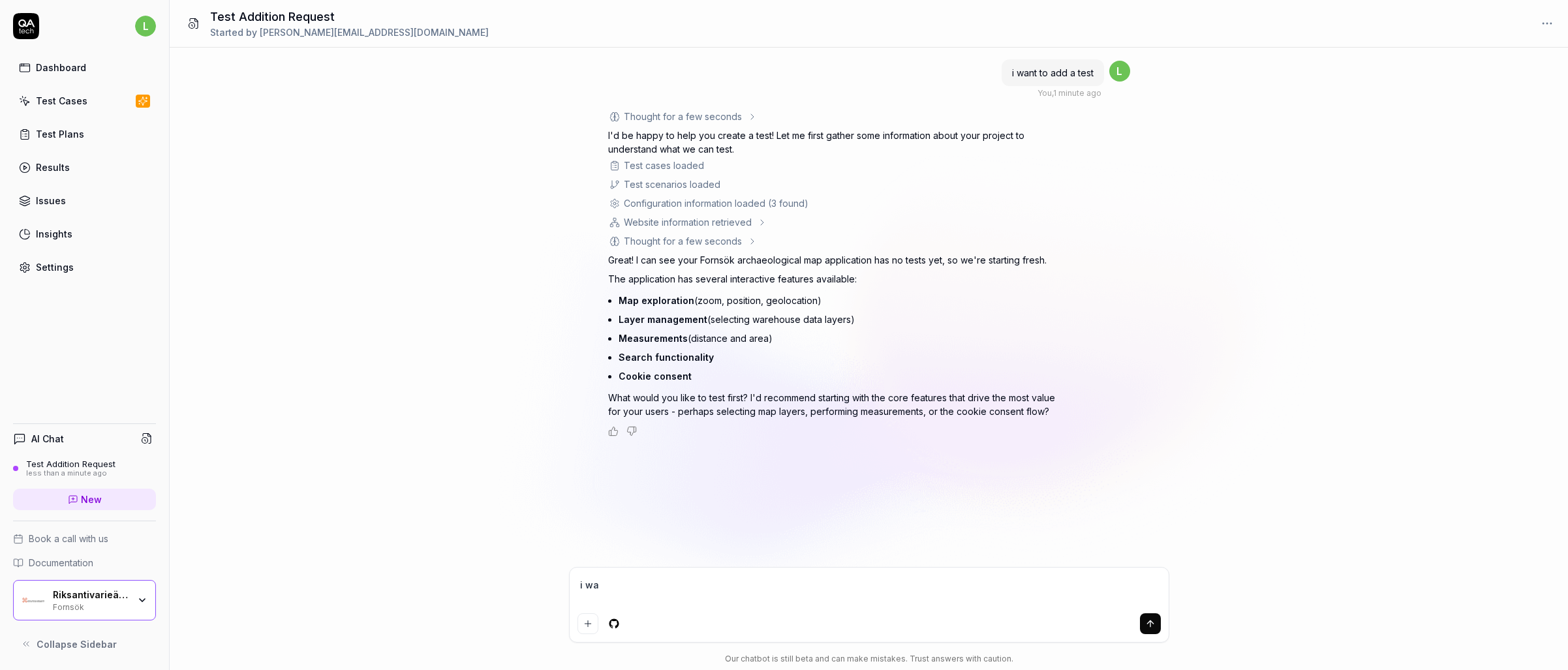
type textarea "i wan"
type textarea "*"
type textarea "i want"
type textarea "*"
type textarea "i want"
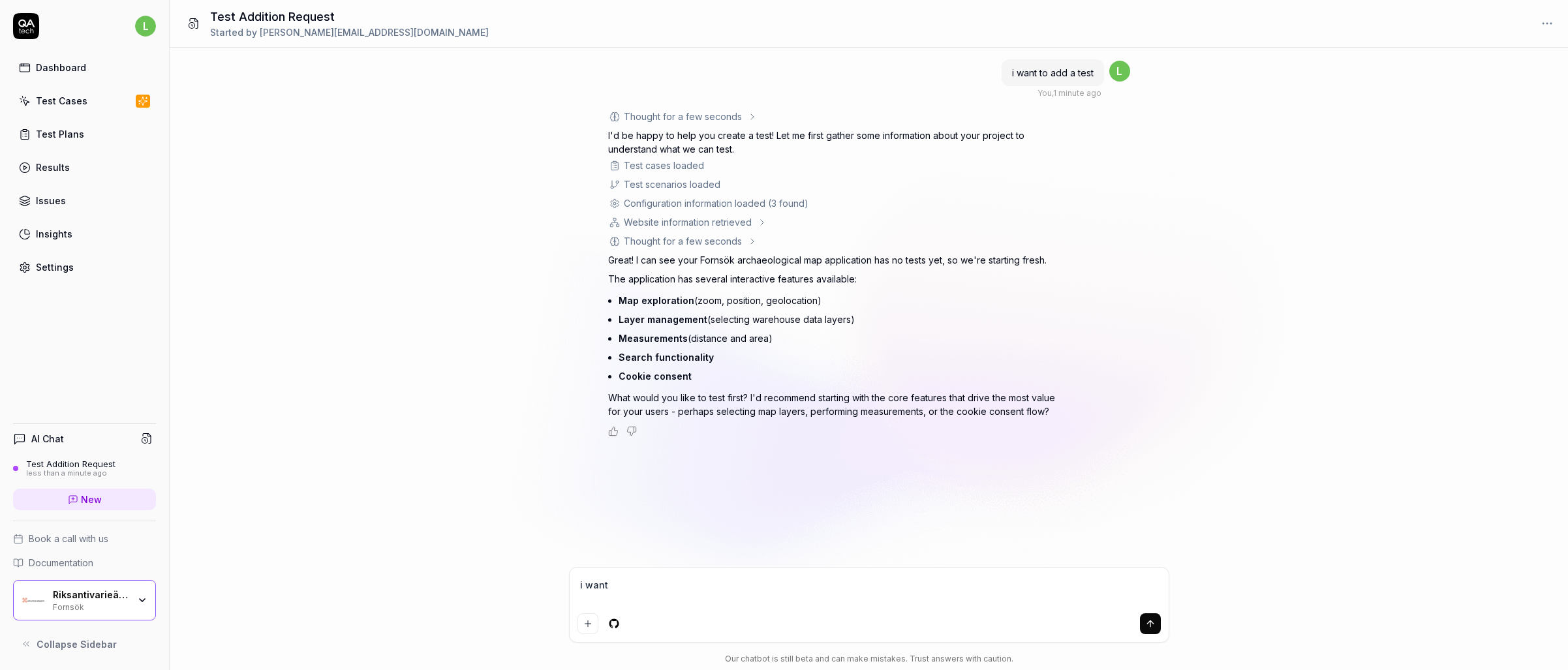
type textarea "*"
type textarea "i want t"
type textarea "*"
type textarea "i want to"
type textarea "*"
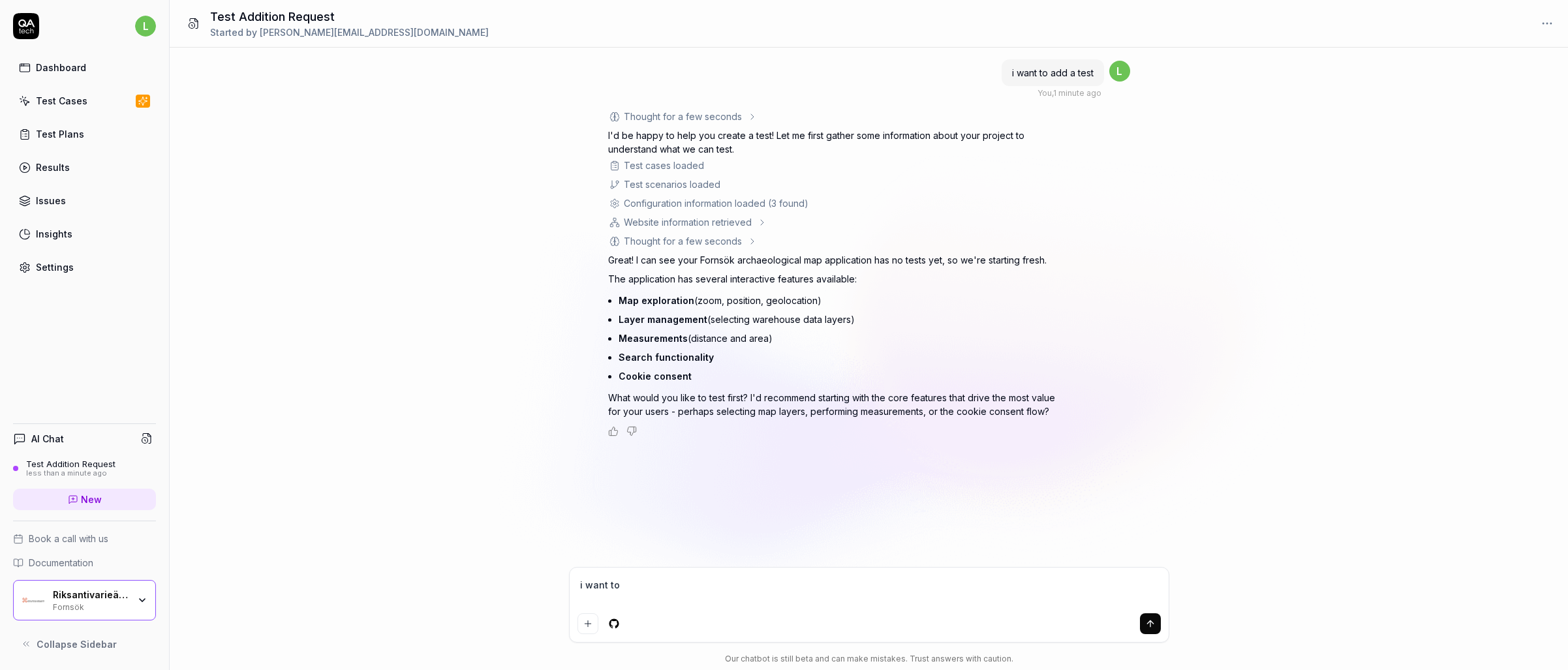
type textarea "i want to"
type textarea "*"
type textarea "i want to s"
type textarea "*"
type textarea "i want to st"
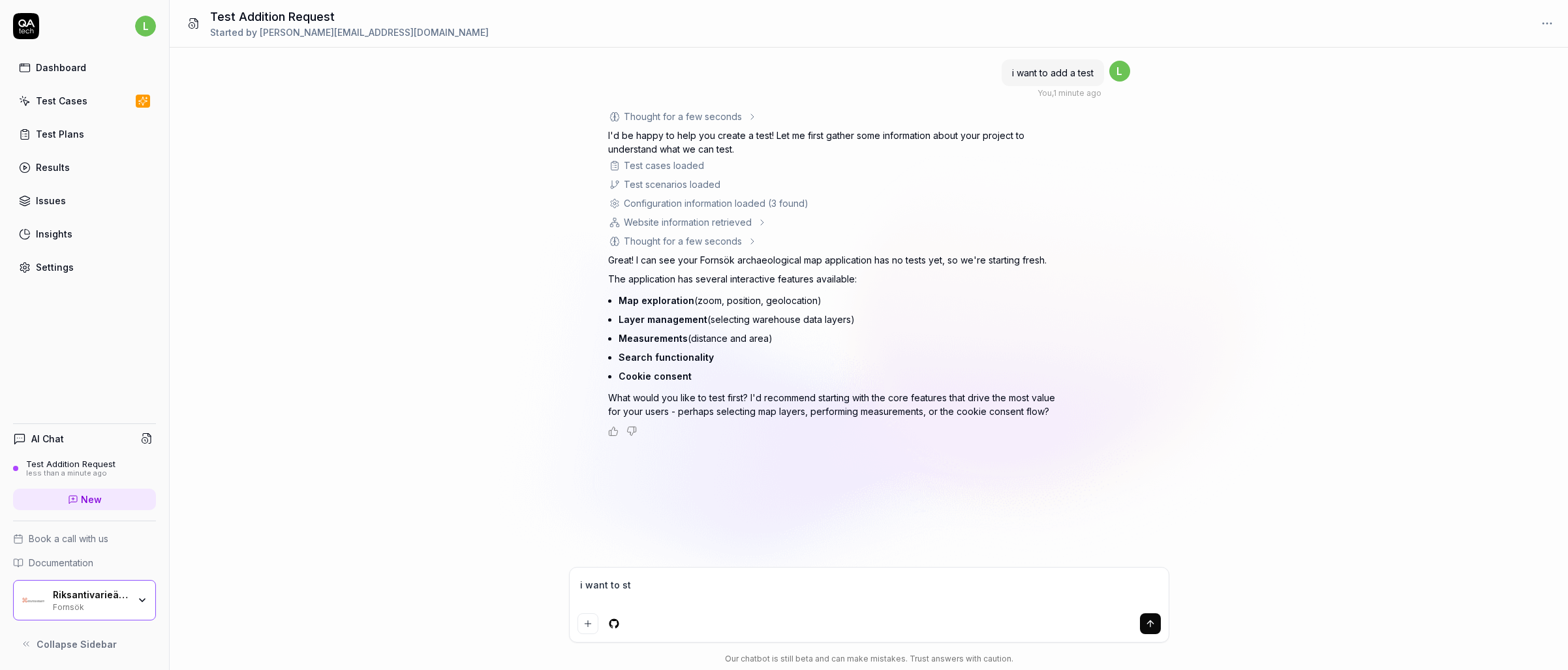
type textarea "*"
type textarea "i want to sta"
type textarea "*"
type textarea "i want to star"
type textarea "*"
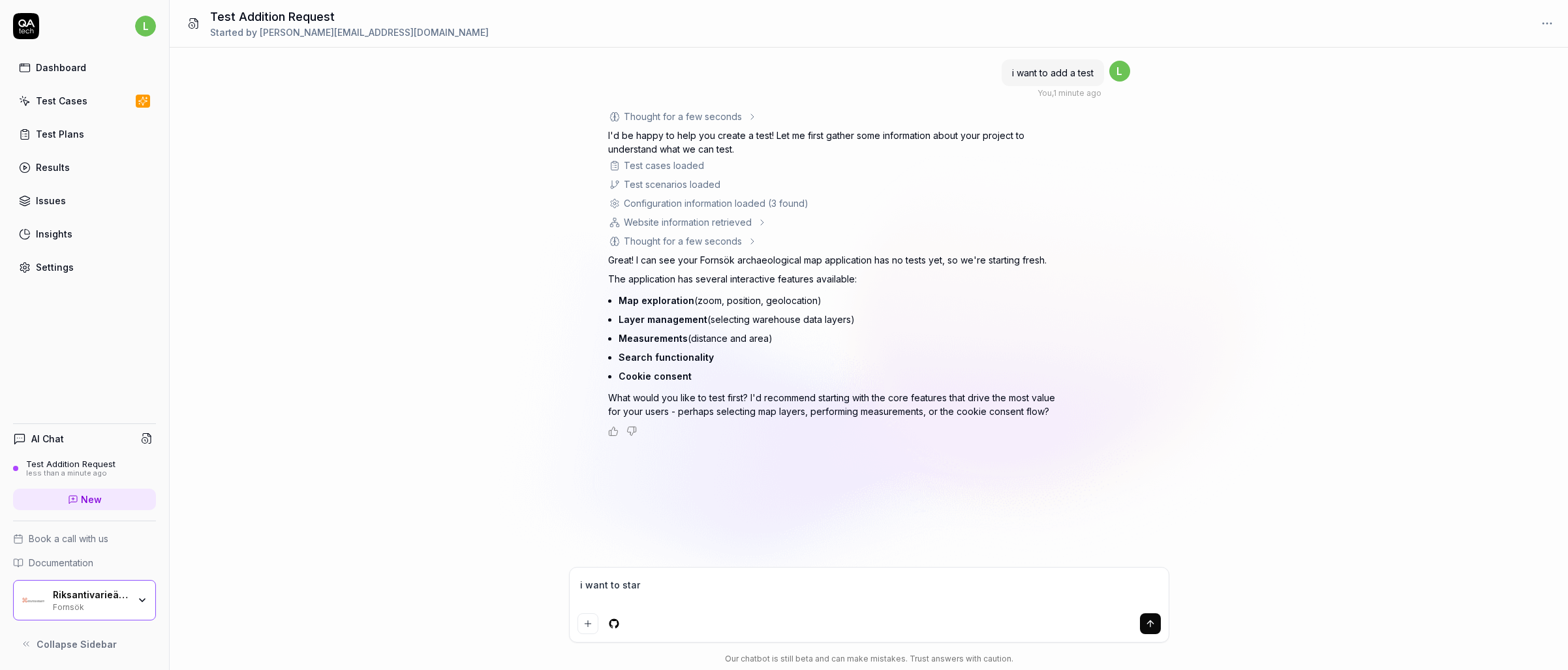
type textarea "i want to start"
type textarea "*"
type textarea "i want to start"
type textarea "*"
type textarea "i want to start w"
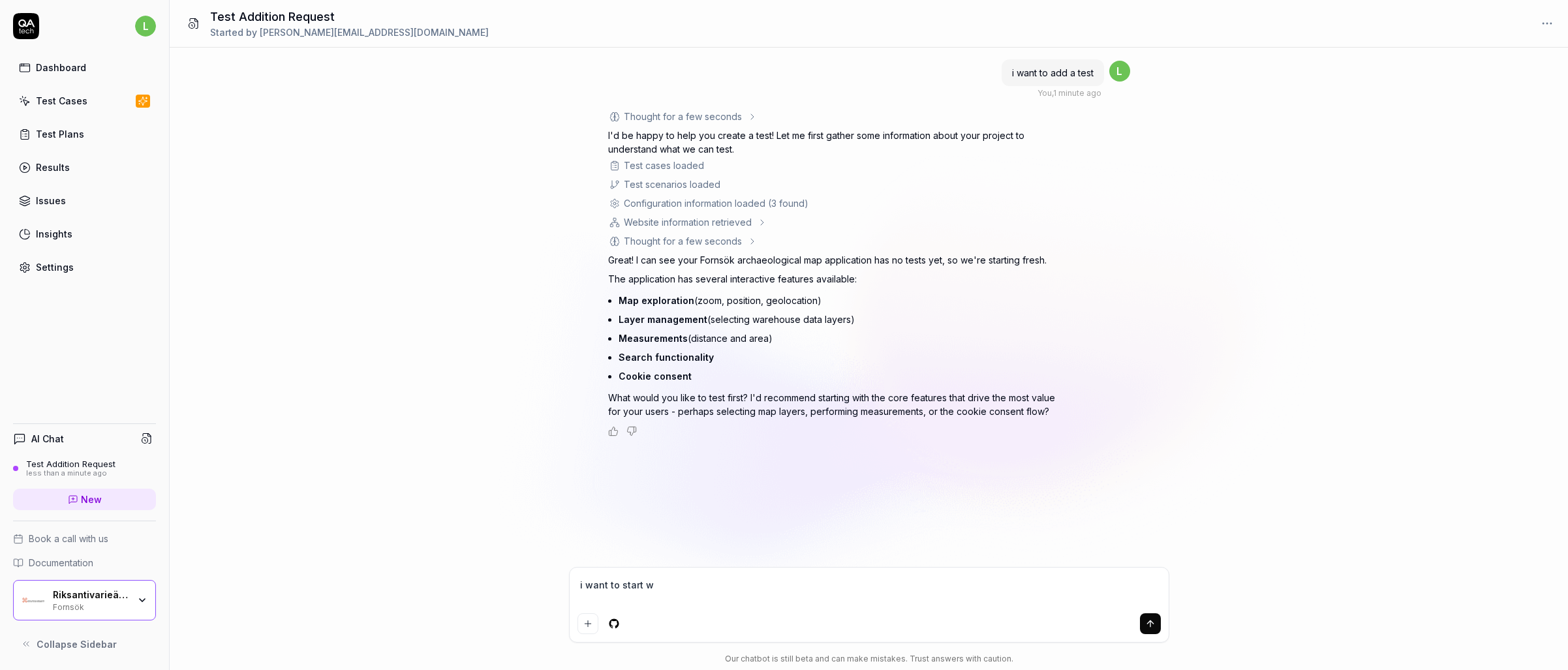
type textarea "*"
type textarea "i want to start wi"
type textarea "*"
type textarea "i want to start wit"
type textarea "*"
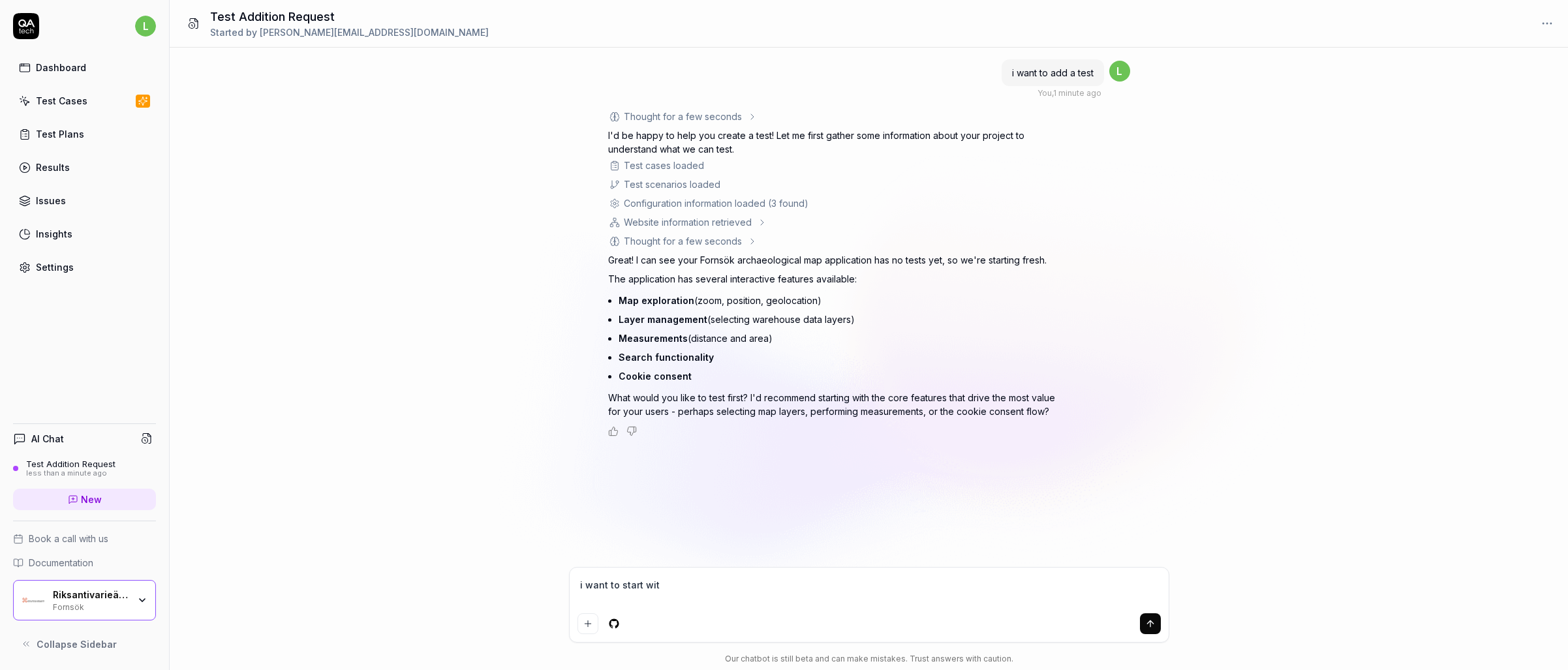
type textarea "i want to start with"
type textarea "*"
type textarea "i want to start with"
type textarea "*"
type textarea "i want to start with s"
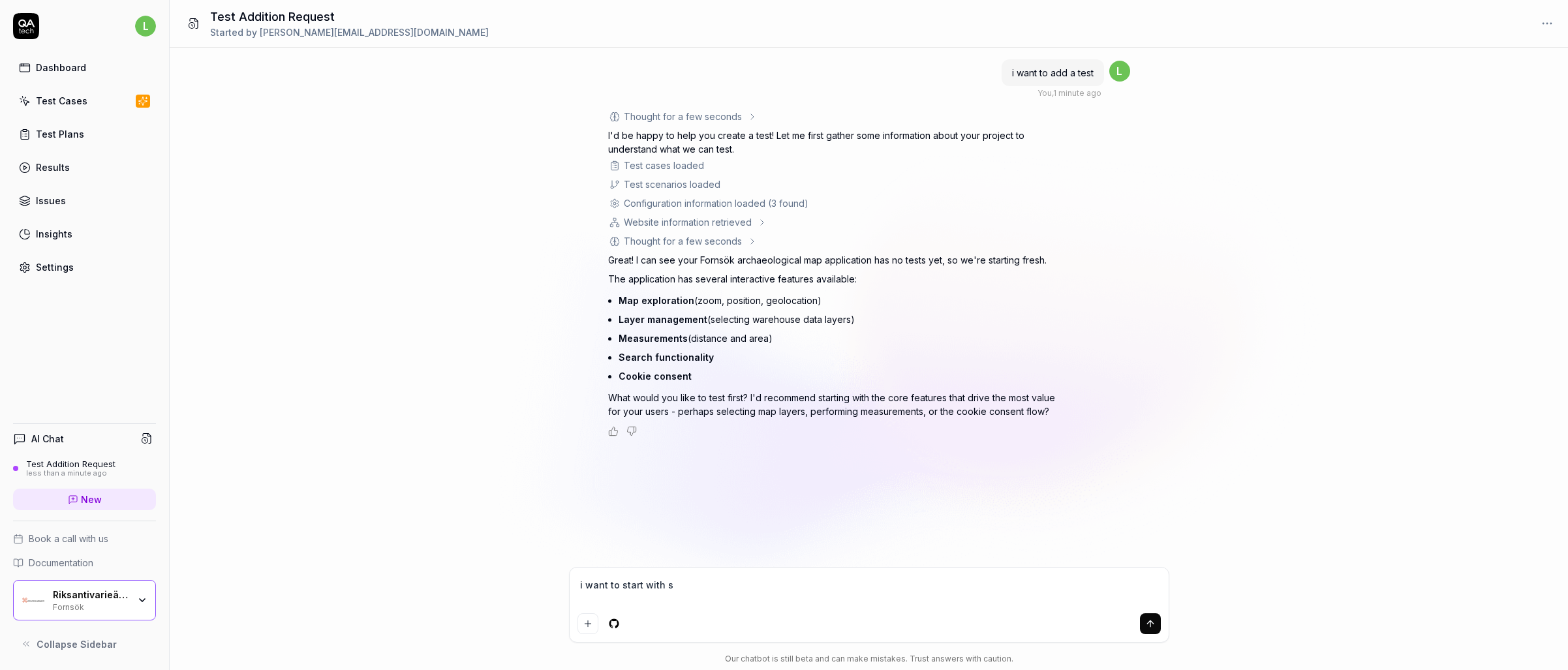
type textarea "*"
type textarea "i want to start with se"
type textarea "*"
type textarea "i want to start with sea"
type textarea "*"
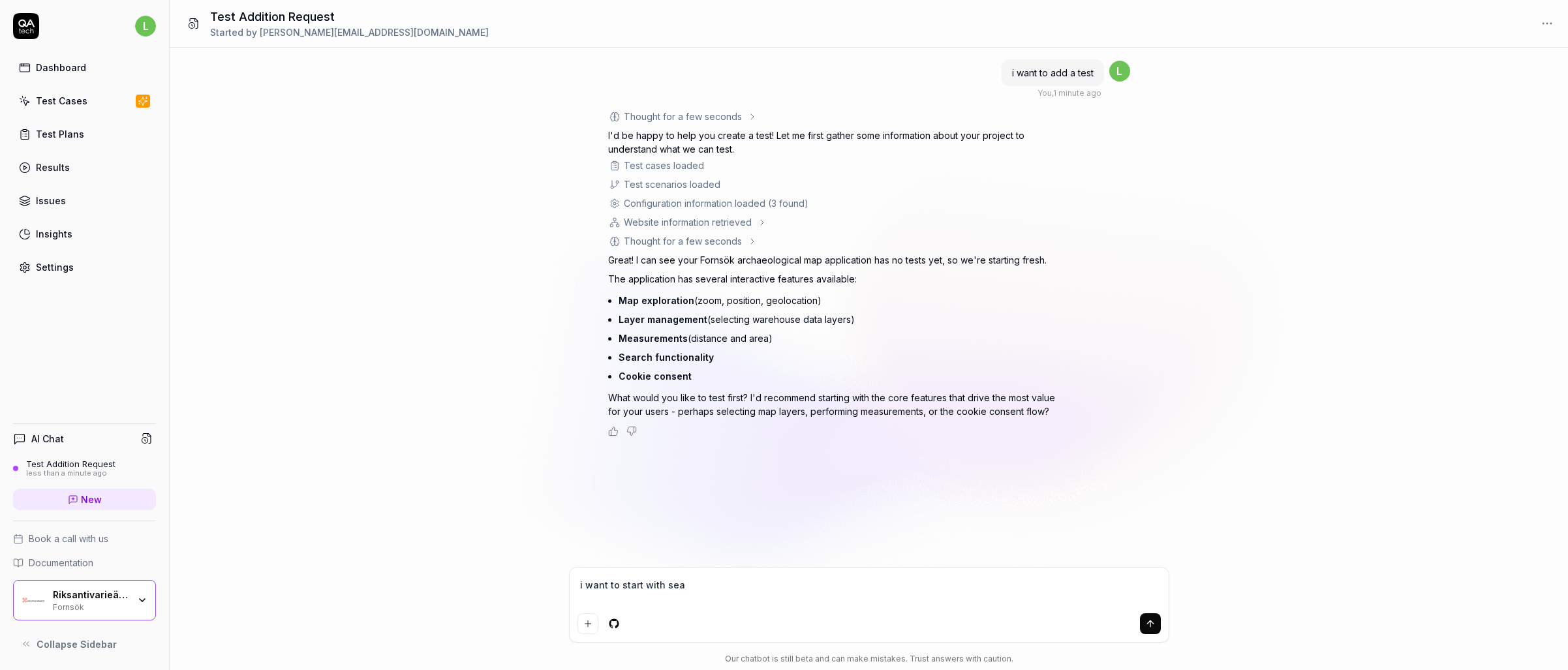
type textarea "i want to start with sear"
type textarea "*"
type textarea "i want to start with searc"
type textarea "*"
type textarea "i want to start with search"
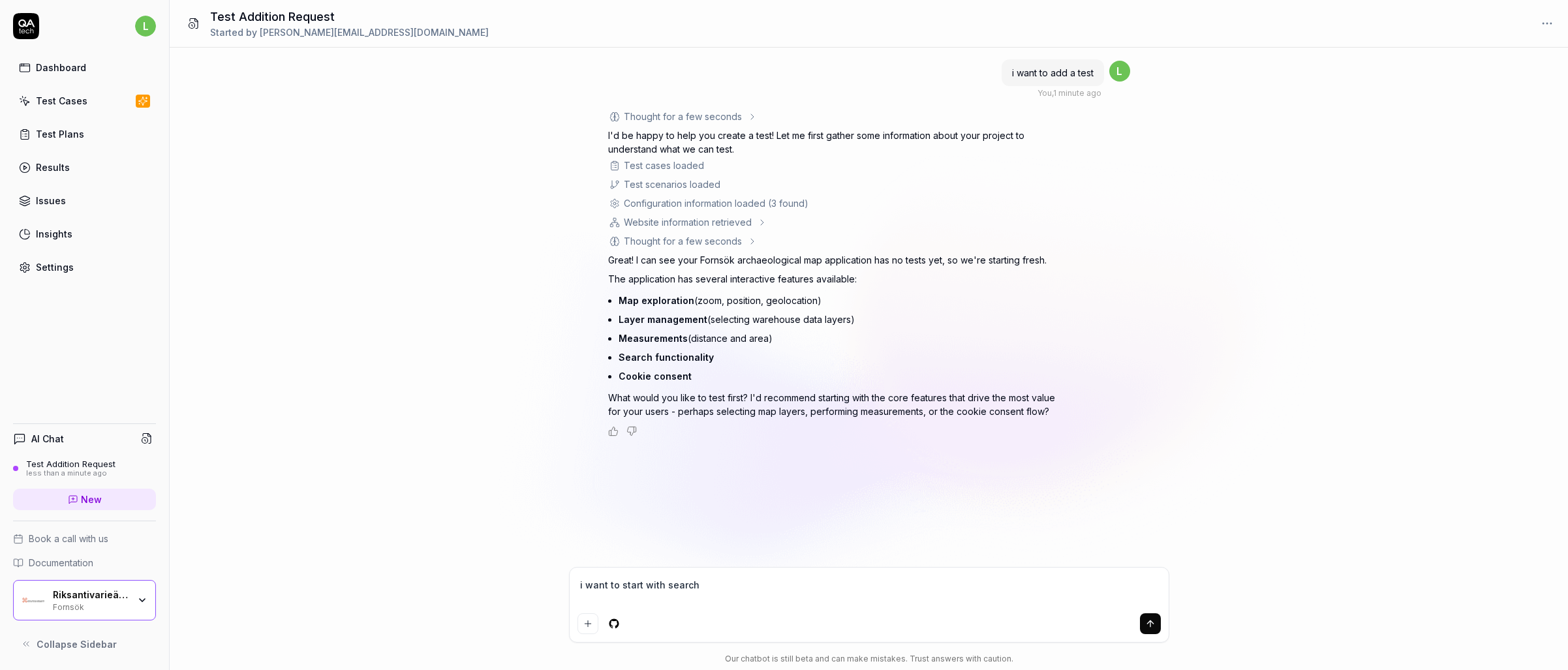
type textarea "*"
type textarea "i want to start with search"
type textarea "*"
type textarea "i want to start with search f"
type textarea "*"
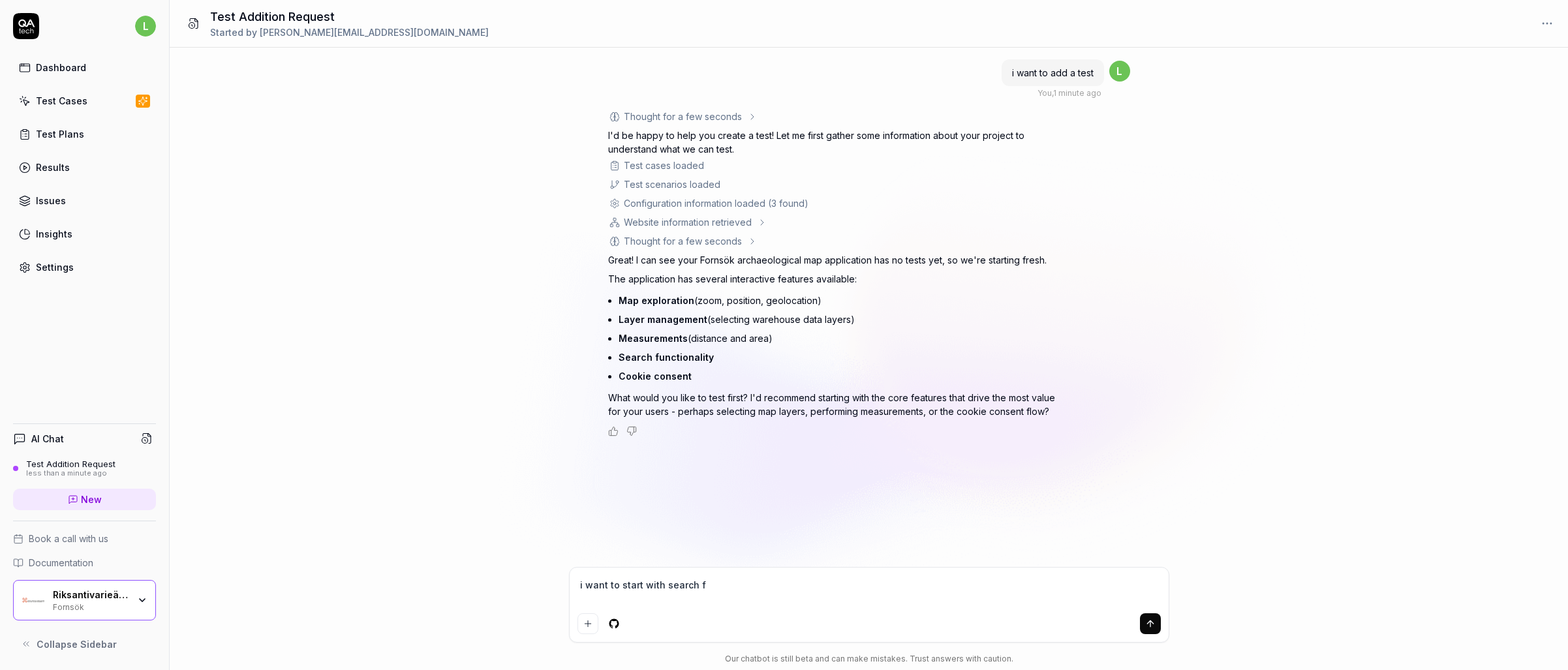
type textarea "i want to start with search fu"
type textarea "*"
type textarea "i want to start with search fun"
type textarea "*"
type textarea "i want to start with search func"
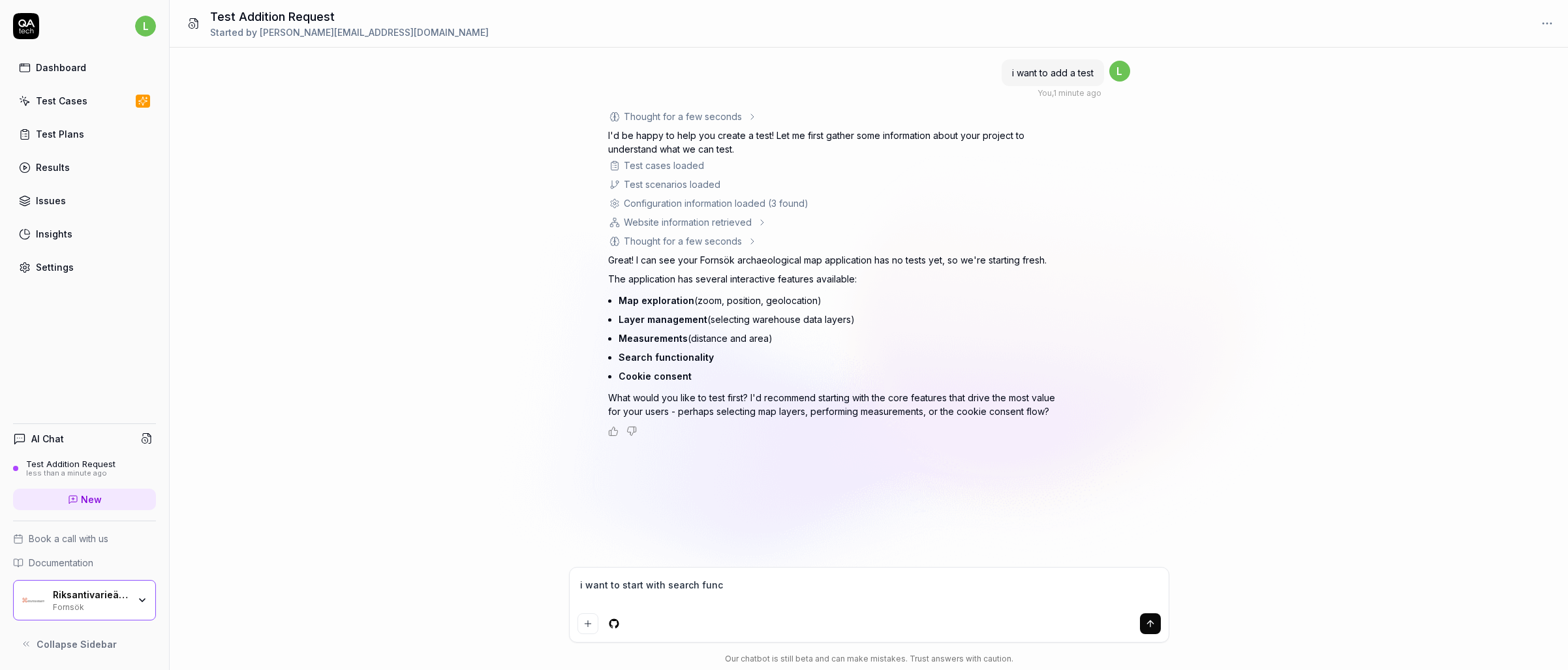
type textarea "*"
type textarea "i want to start with search funct"
type textarea "*"
type textarea "i want to start with search functi"
type textarea "*"
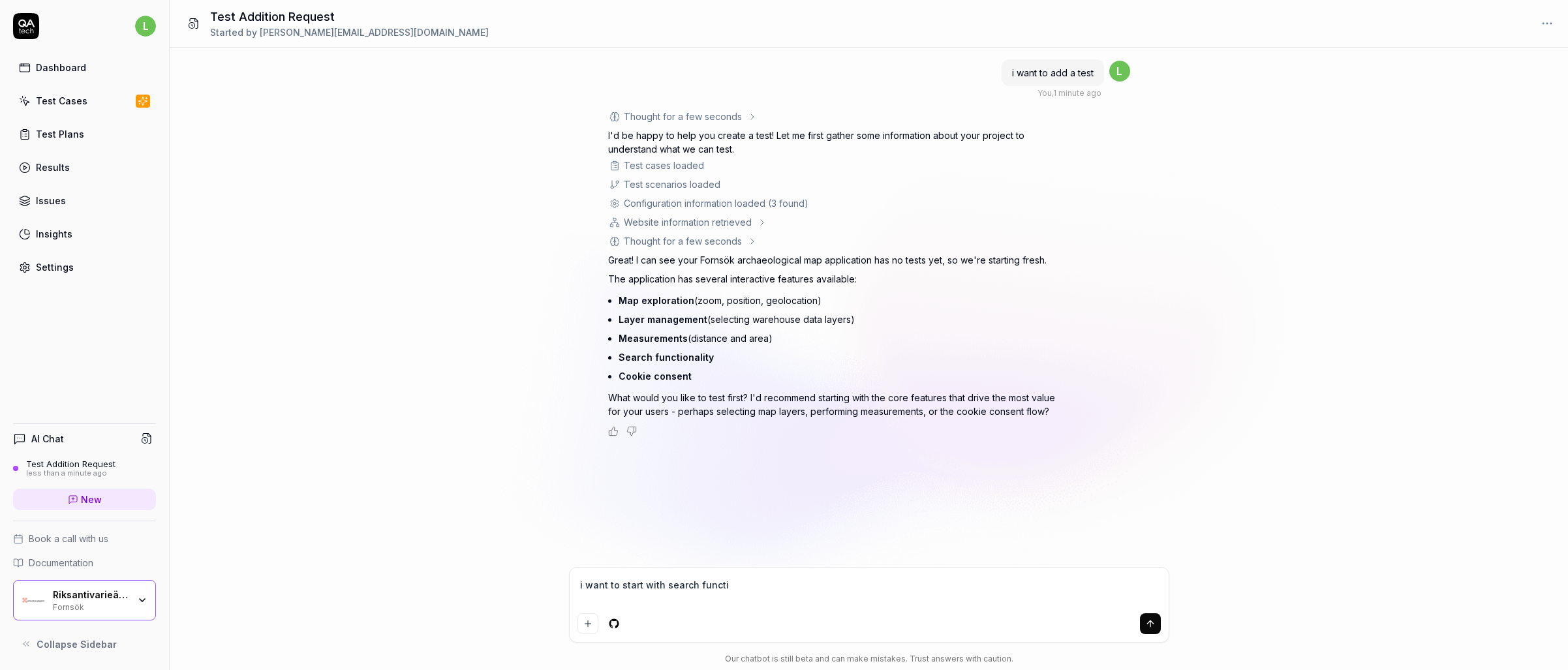
type textarea "i want to start with search functio"
type textarea "*"
type textarea "i want to start with search function"
type textarea "*"
type textarea "i want to start with search functiona"
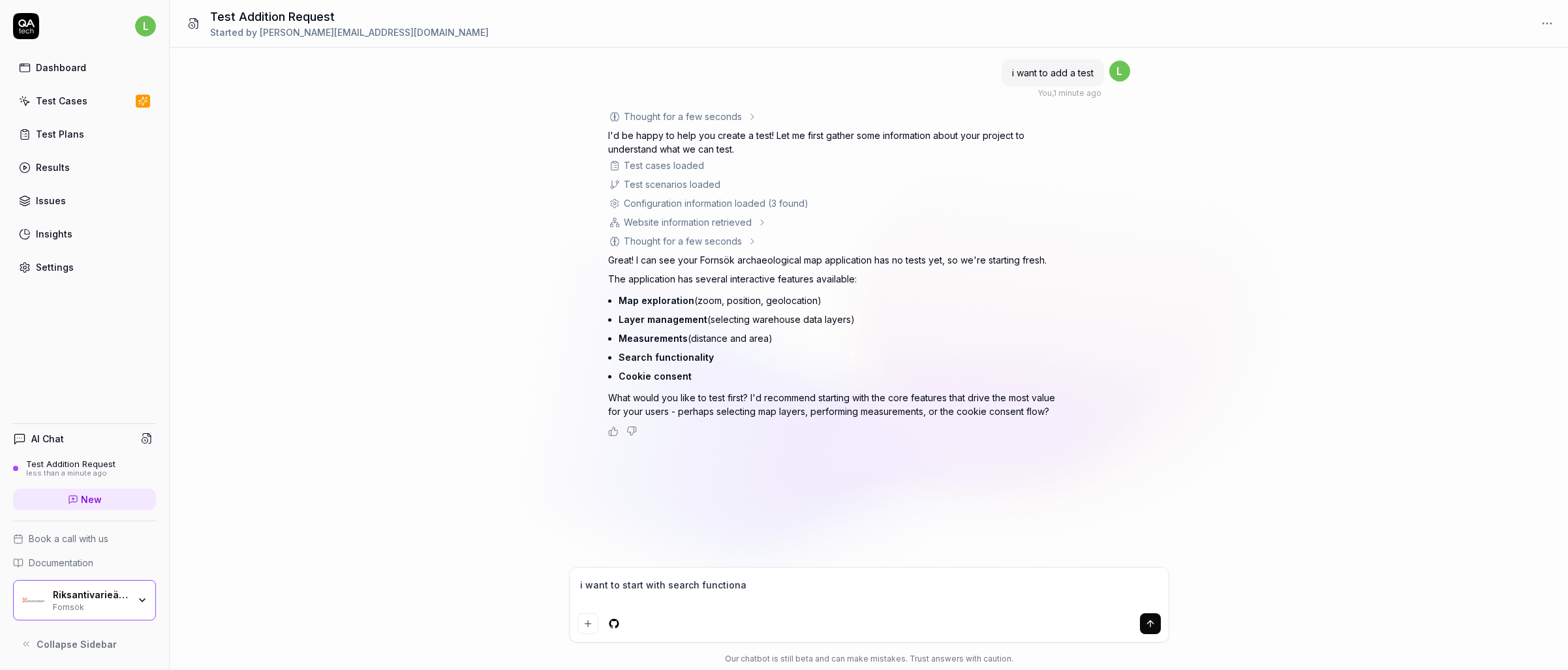
type textarea "*"
type textarea "i want to start with search functional"
type textarea "*"
type textarea "i want to start with search functionali"
type textarea "*"
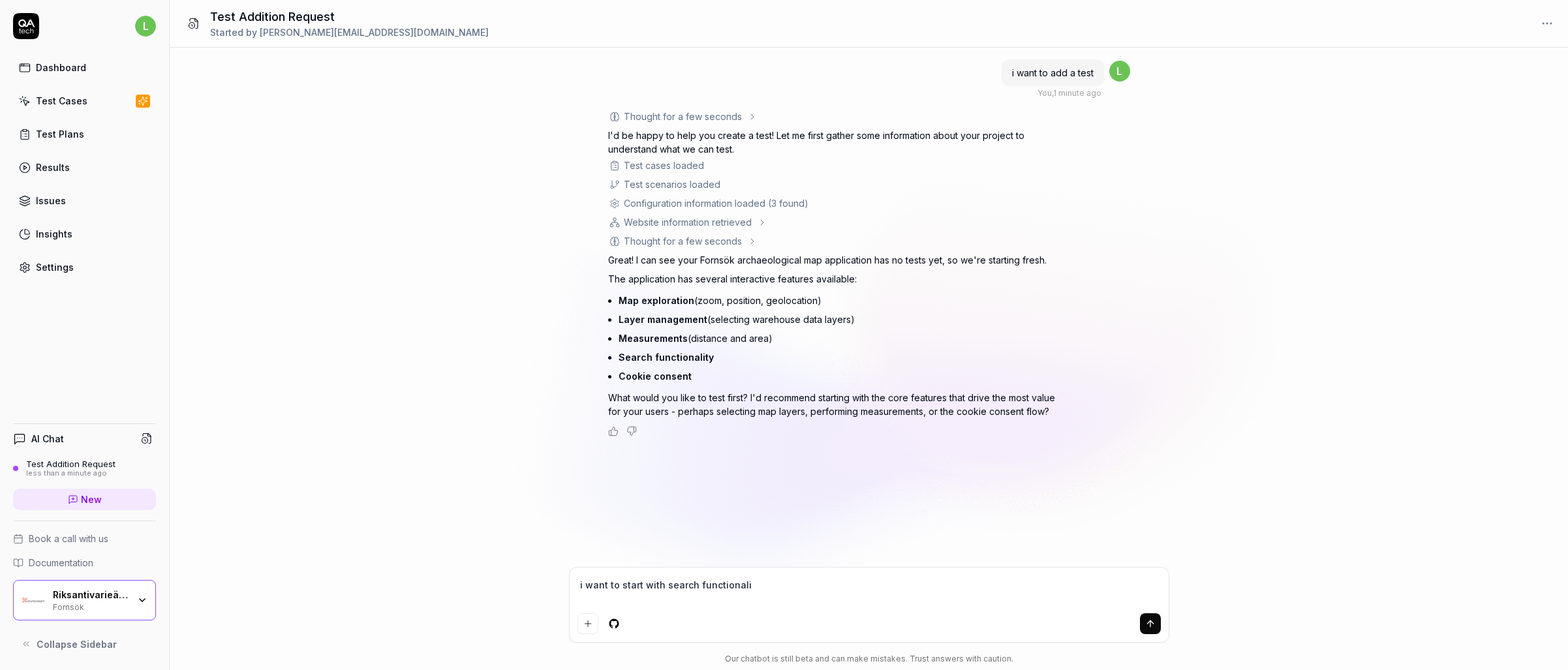
type textarea "i want to start with search functionalit"
type textarea "*"
type textarea "i want to start with search functionality"
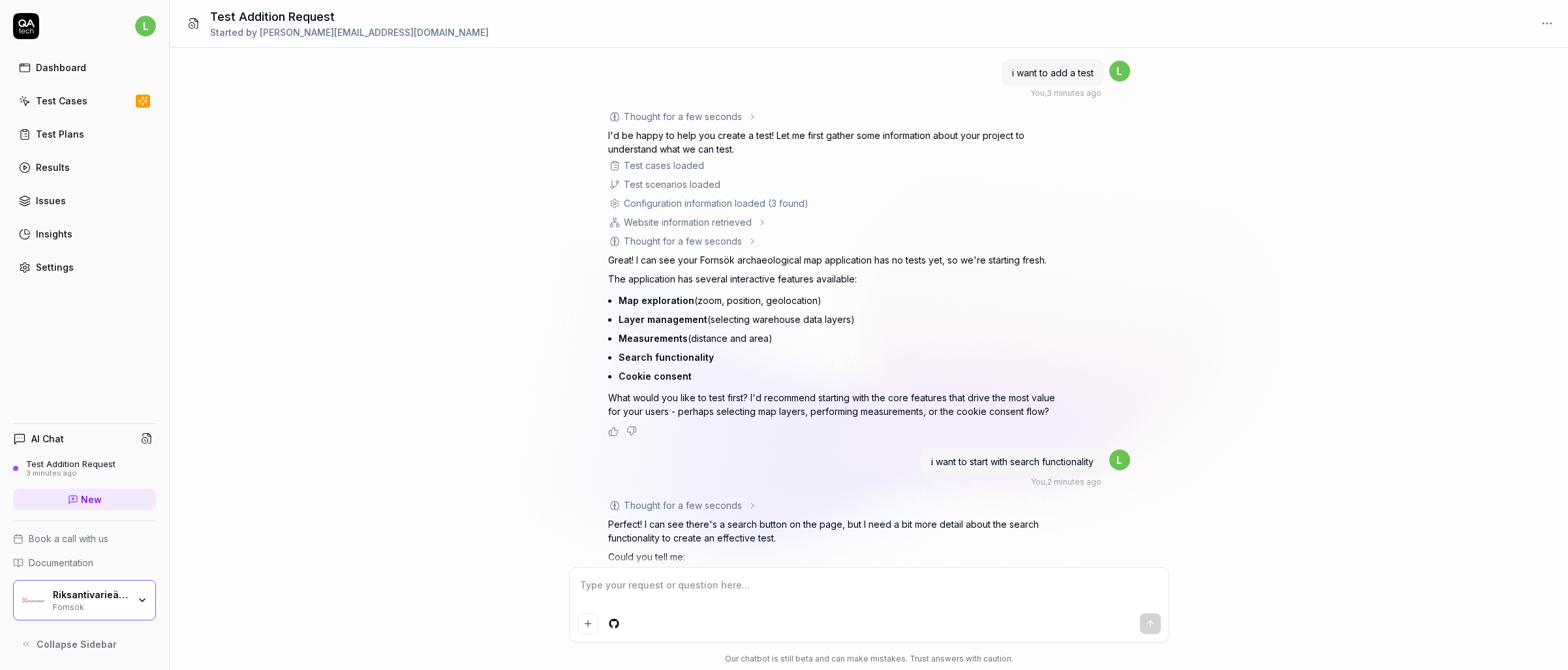
scroll to position [150, 0]
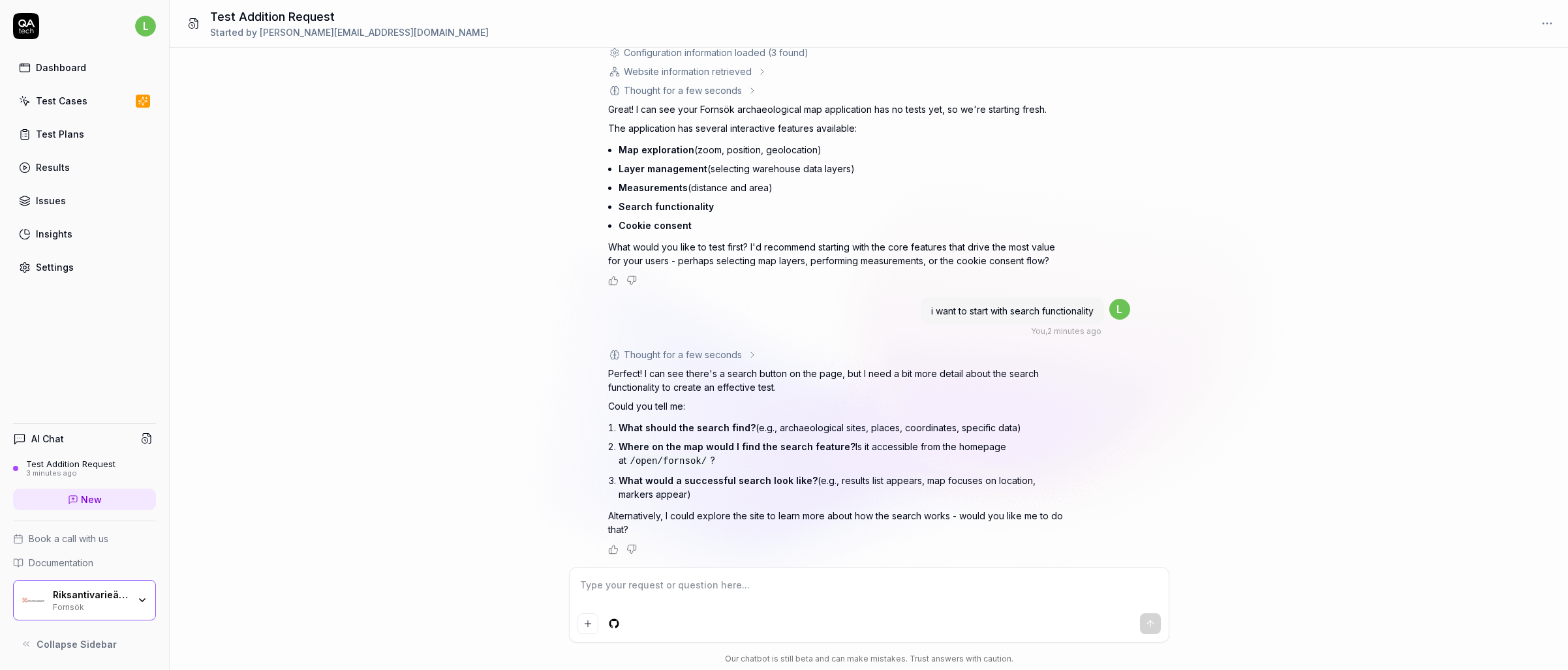
click at [922, 606] on textarea at bounding box center [868, 591] width 583 height 33
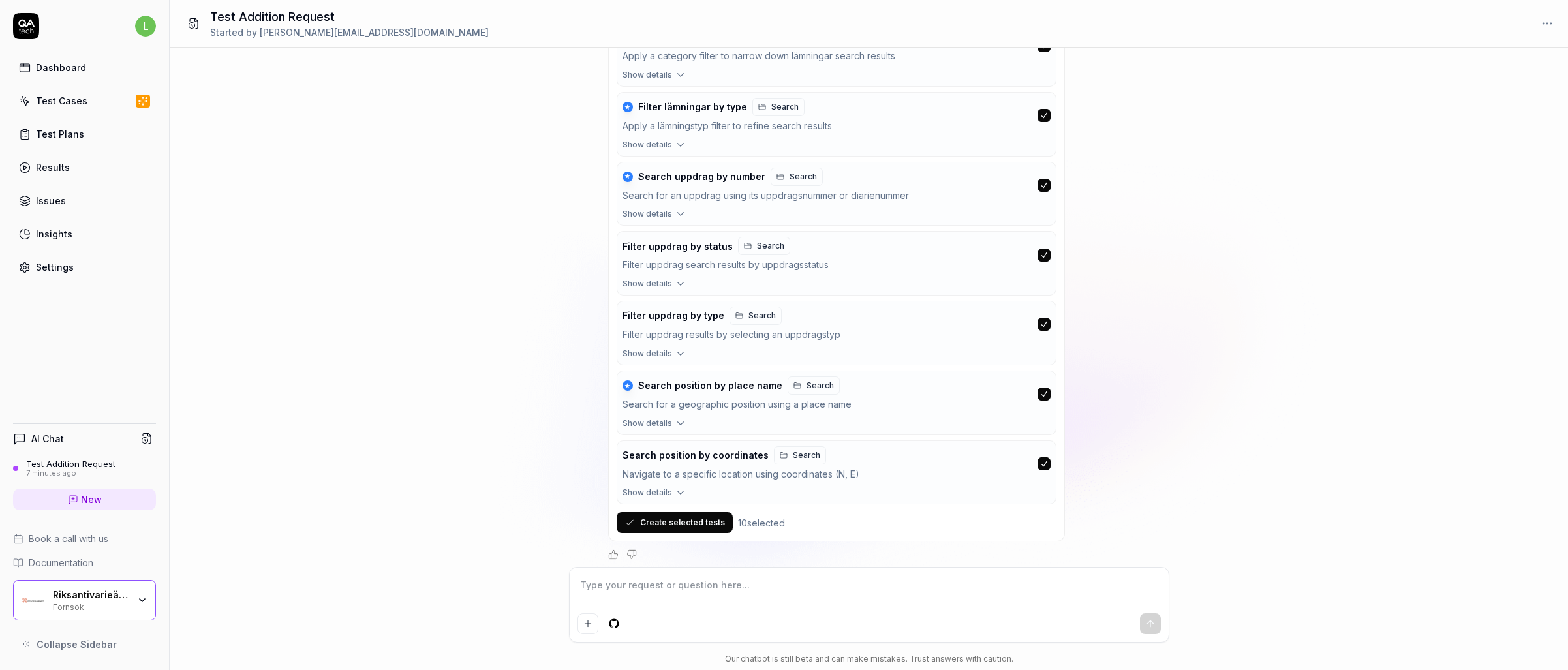
scroll to position [1369, 0]
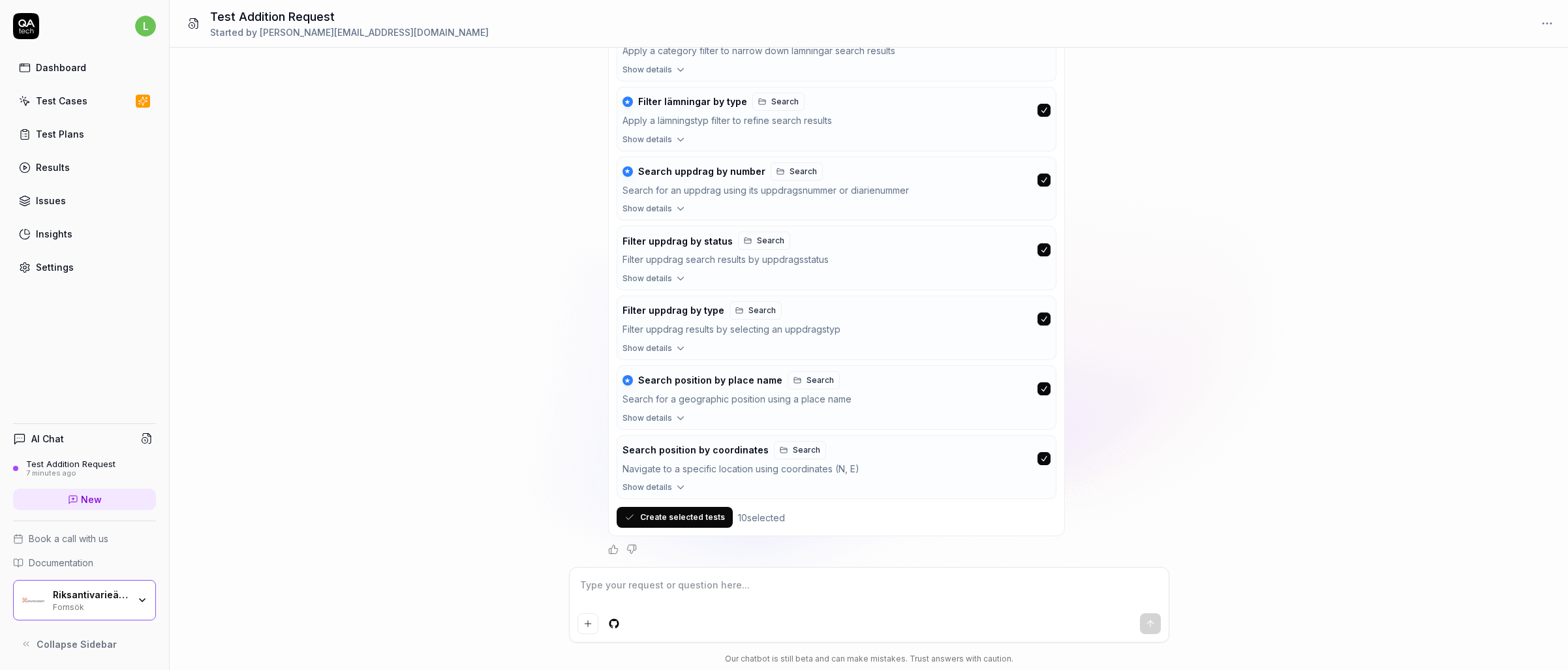
click at [663, 524] on button "Create selected tests" at bounding box center [674, 517] width 116 height 21
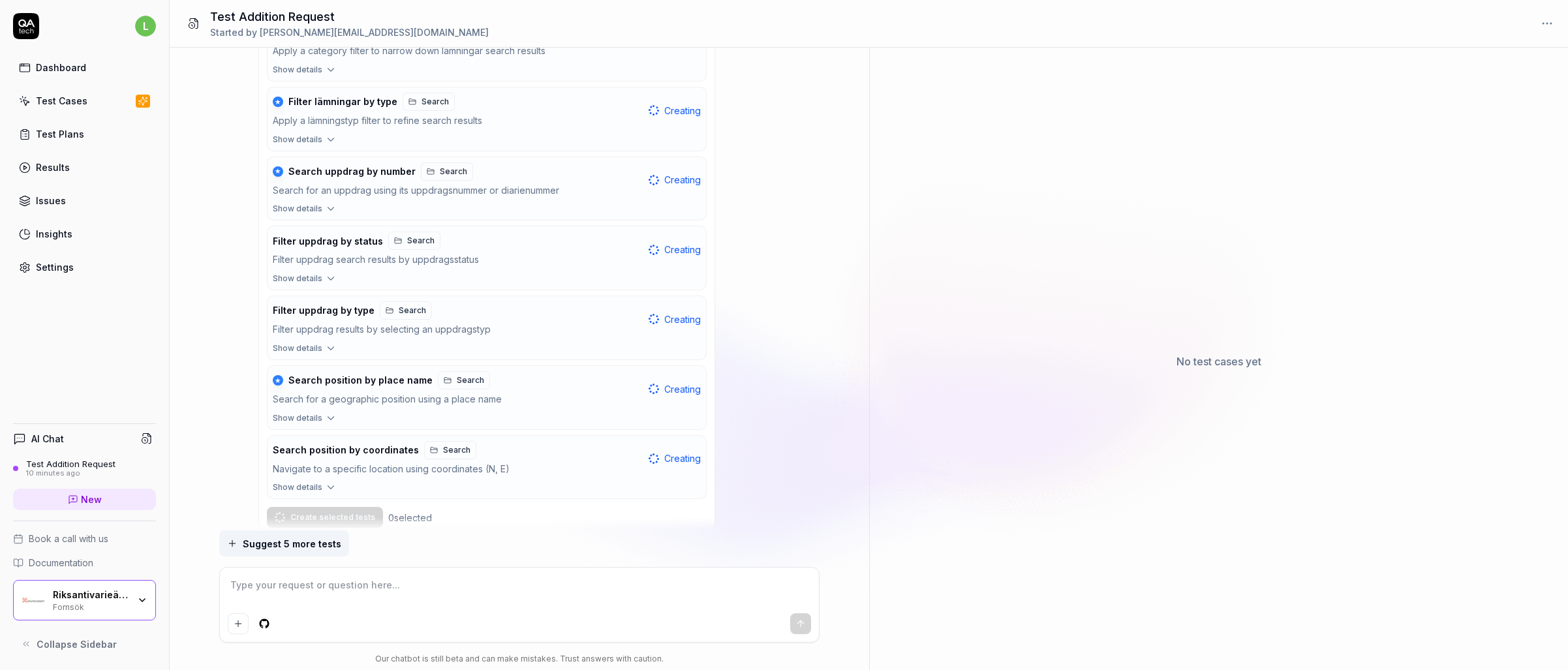
scroll to position [1405, 0]
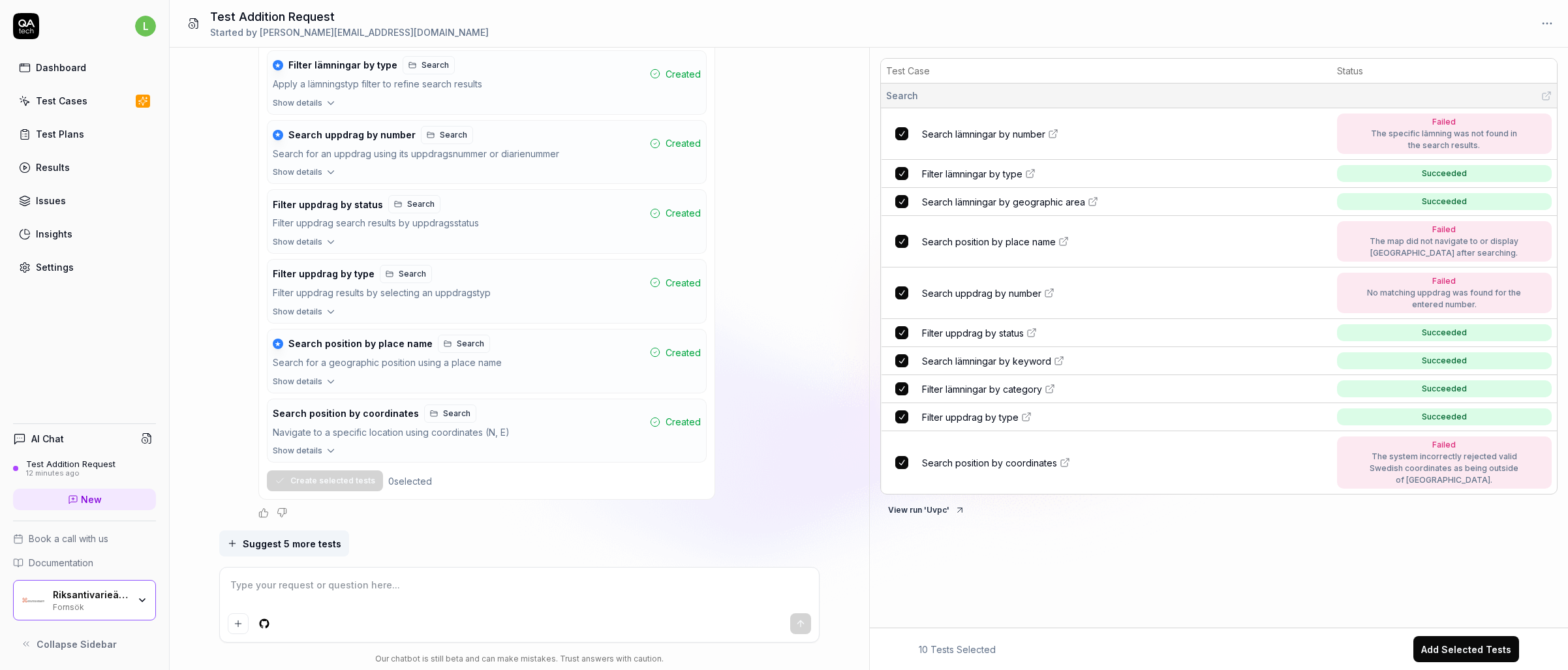
click at [1452, 645] on button "Add Selected Tests" at bounding box center [1466, 648] width 106 height 26
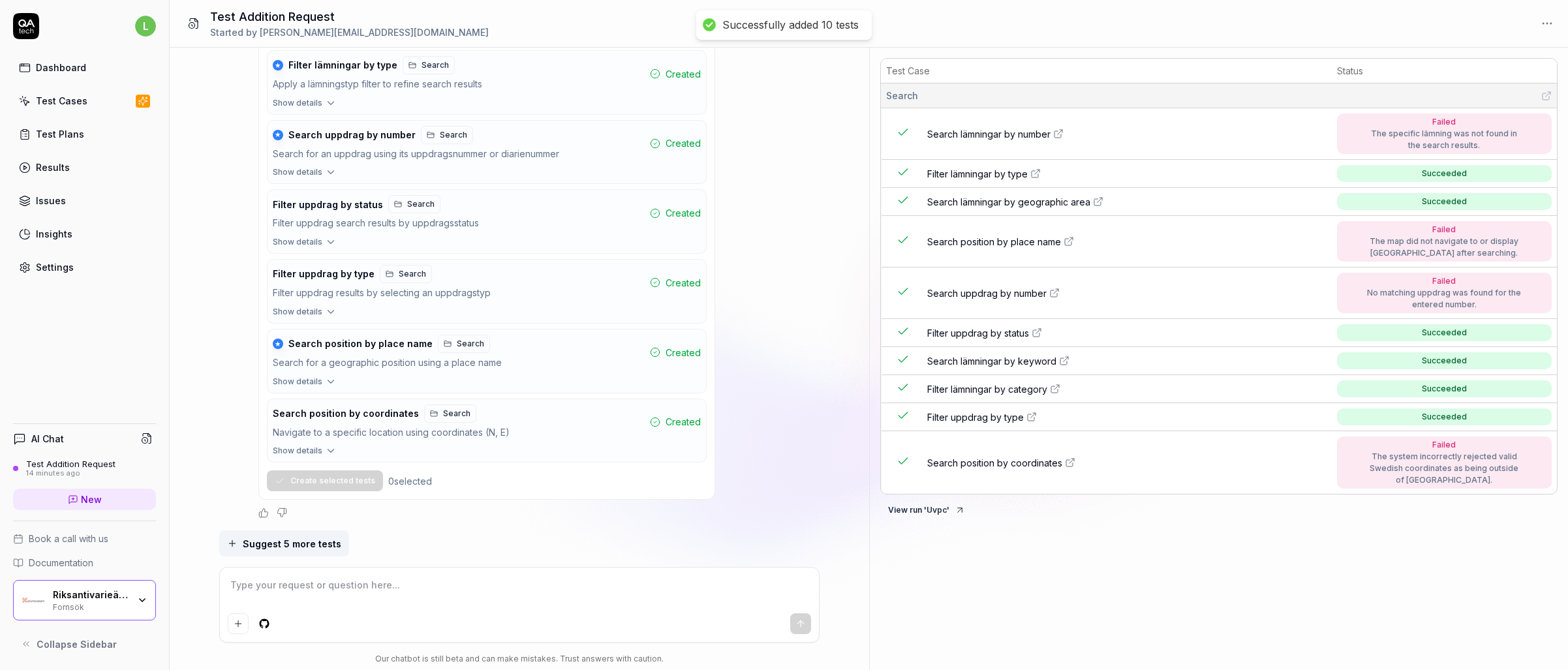
click at [48, 140] on div "Test Plans" at bounding box center [60, 133] width 48 height 13
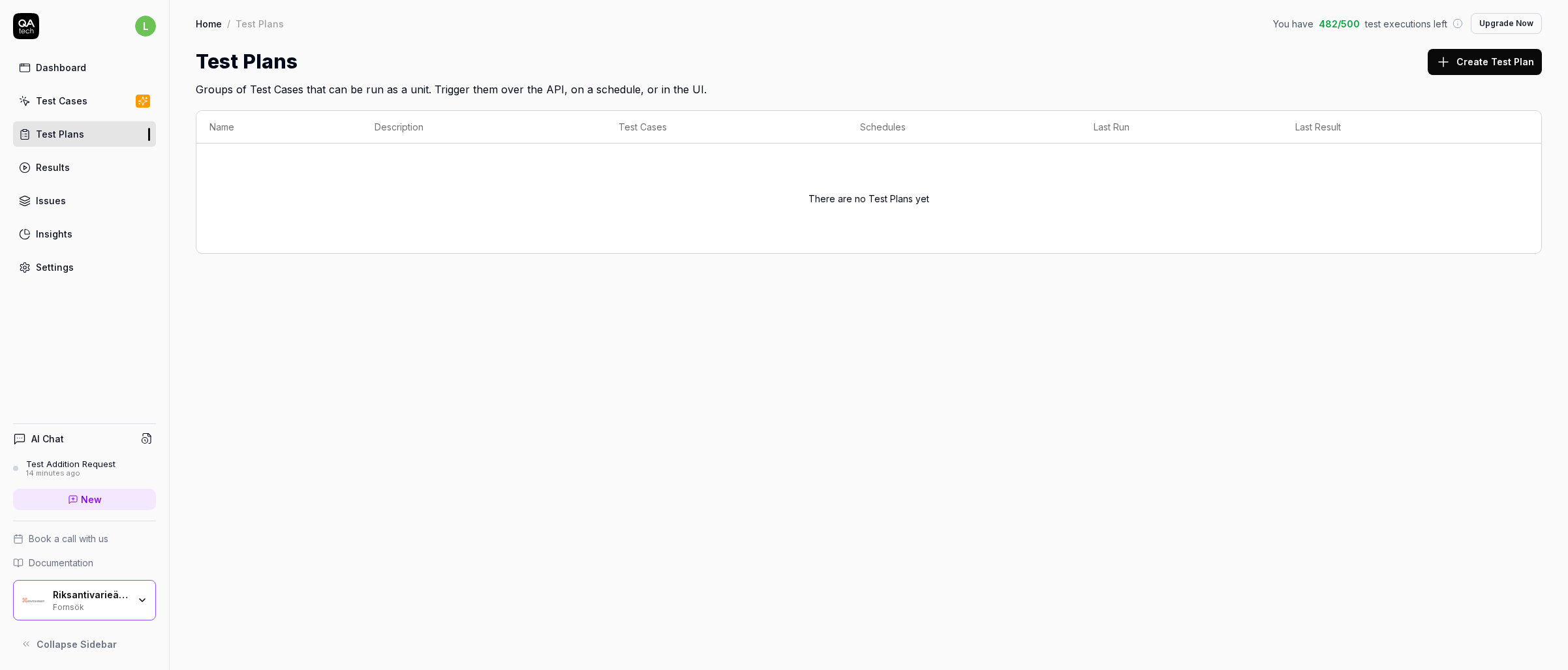
click at [56, 103] on div "Test Cases" at bounding box center [61, 101] width 51 height 13
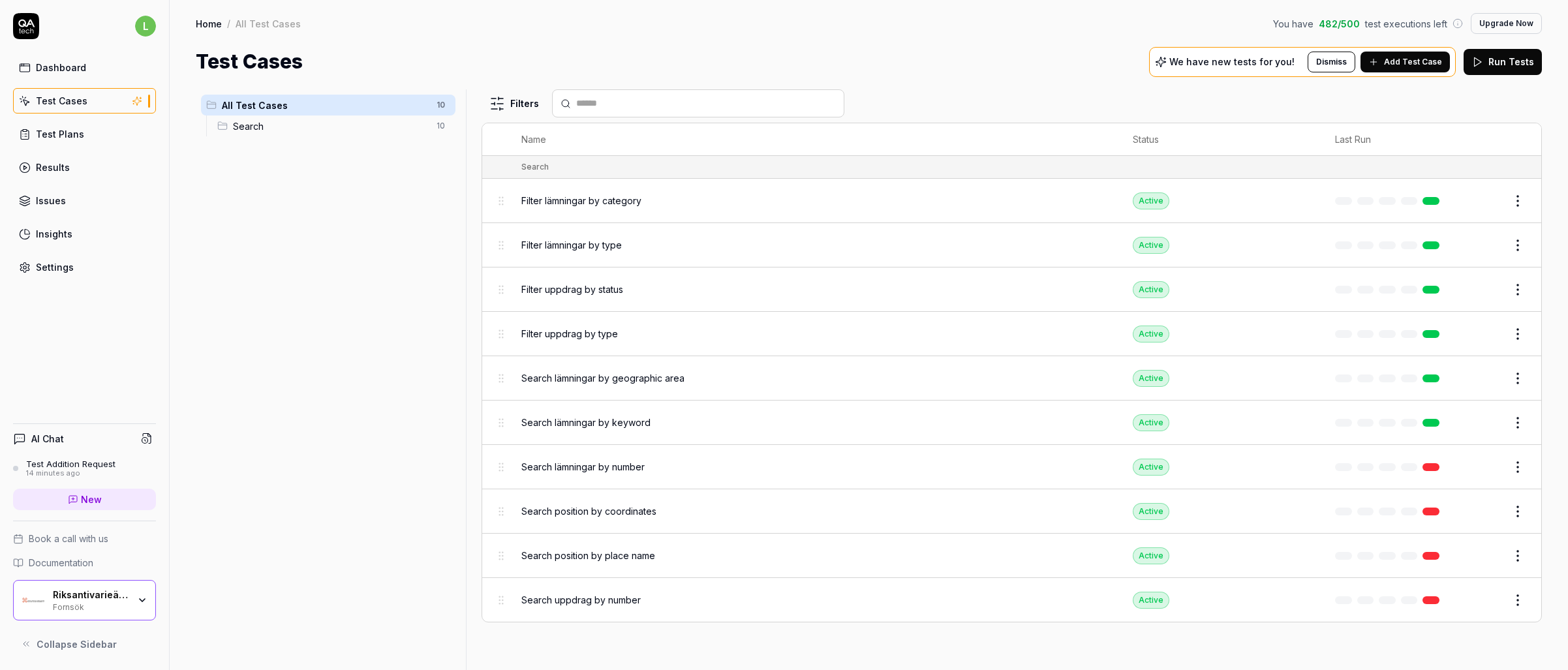
click at [39, 142] on link "Test Plans" at bounding box center [85, 133] width 143 height 25
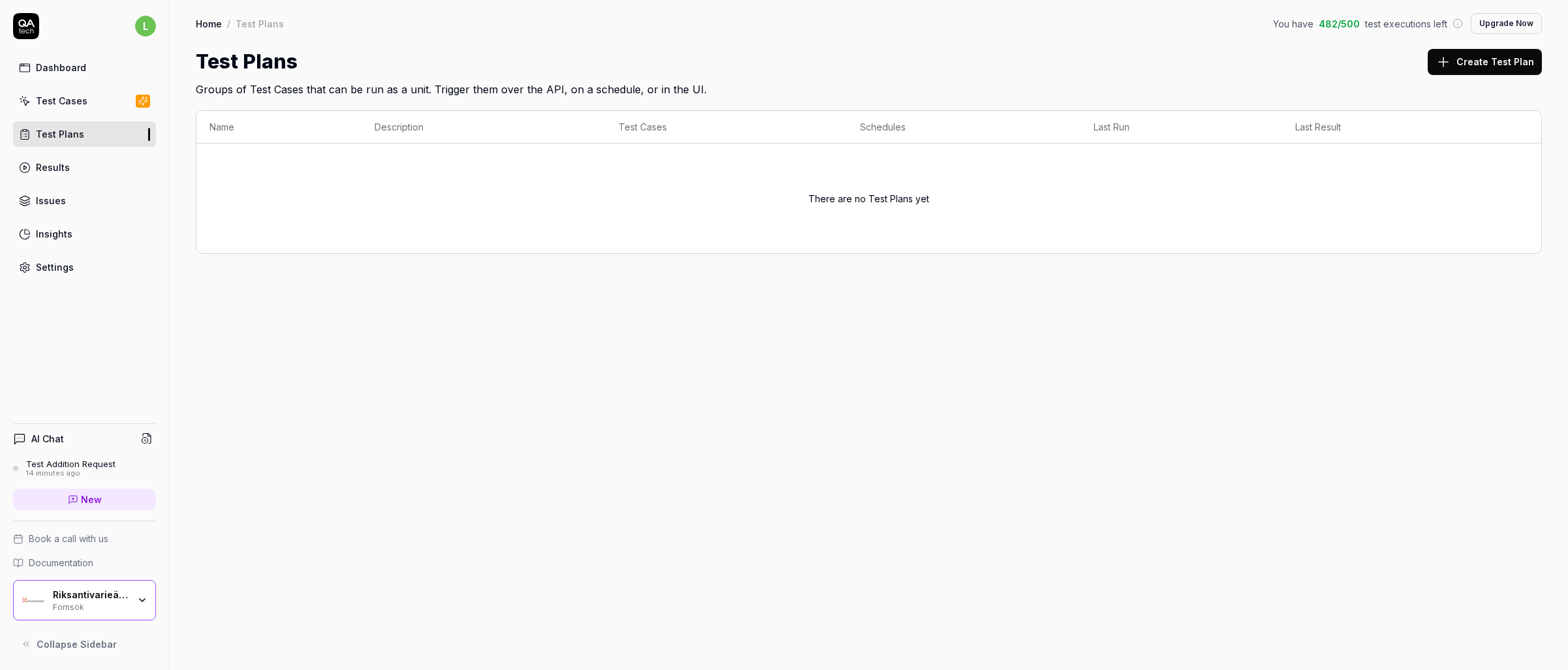
click at [60, 169] on div "Results" at bounding box center [53, 167] width 34 height 13
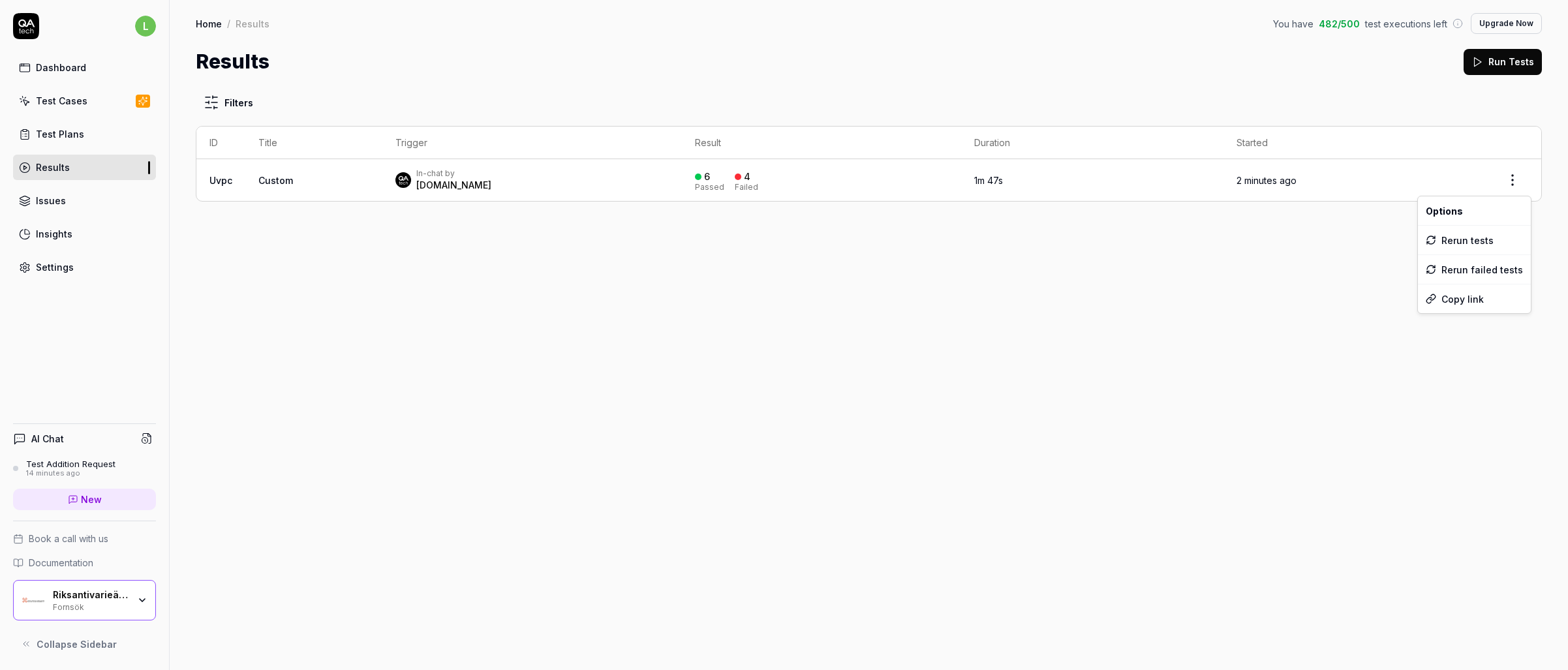
click at [1511, 181] on html "l Dashboard Test Cases Test Plans Results Issues Insights Settings AI Chat Test…" at bounding box center [784, 335] width 1568 height 670
click at [220, 97] on html "l Dashboard Test Cases Test Plans Results Issues Insights Settings AI Chat Test…" at bounding box center [784, 335] width 1568 height 670
click at [219, 97] on html "l Dashboard Test Cases Test Plans Results Issues Insights Settings AI Chat Test…" at bounding box center [784, 335] width 1568 height 670
click at [54, 128] on html "l Dashboard Test Cases Test Plans Results Issues Insights Settings AI Chat Test…" at bounding box center [784, 335] width 1568 height 670
click at [54, 128] on div "Test Plans" at bounding box center [60, 133] width 48 height 13
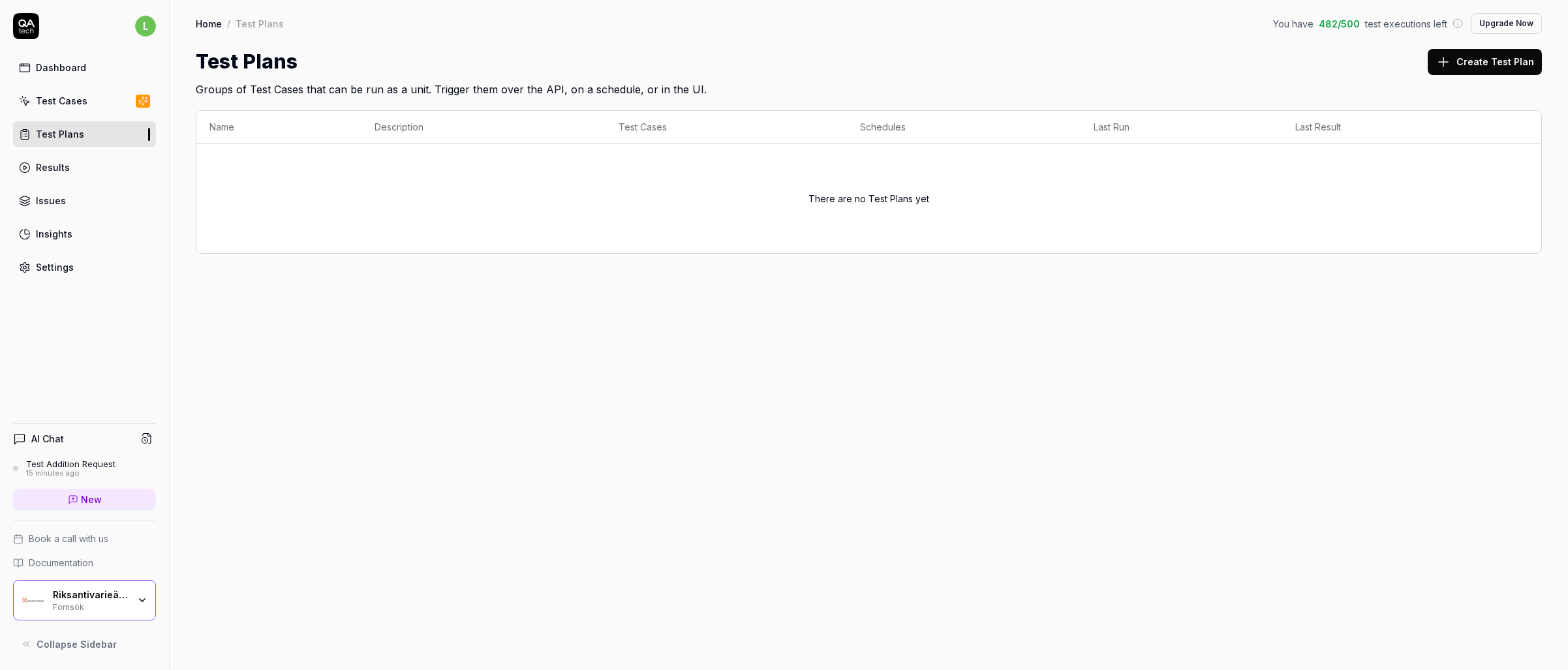
click at [1469, 56] on button "Create Test Plan" at bounding box center [1485, 61] width 114 height 26
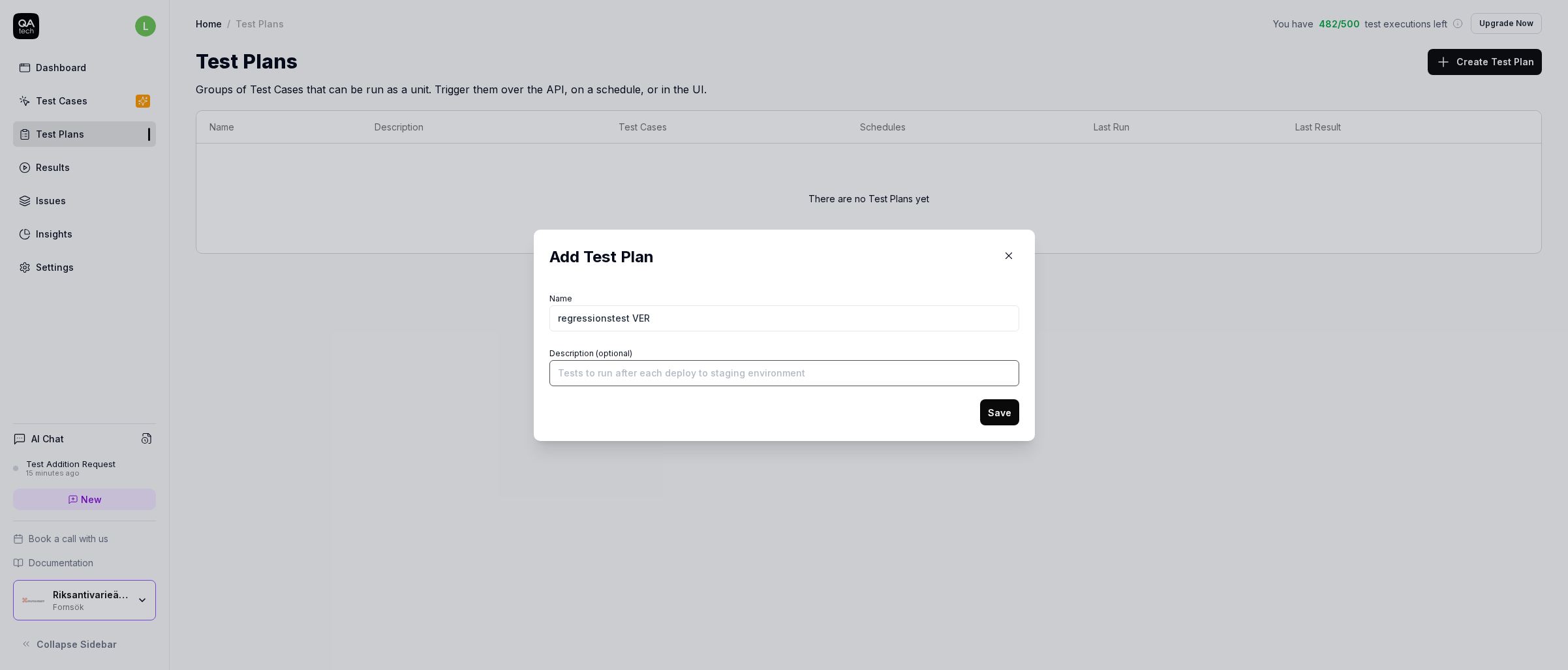
click at [749, 372] on input "Description (optional)" at bounding box center [784, 373] width 469 height 26
click at [989, 411] on button "Save" at bounding box center [999, 411] width 39 height 26
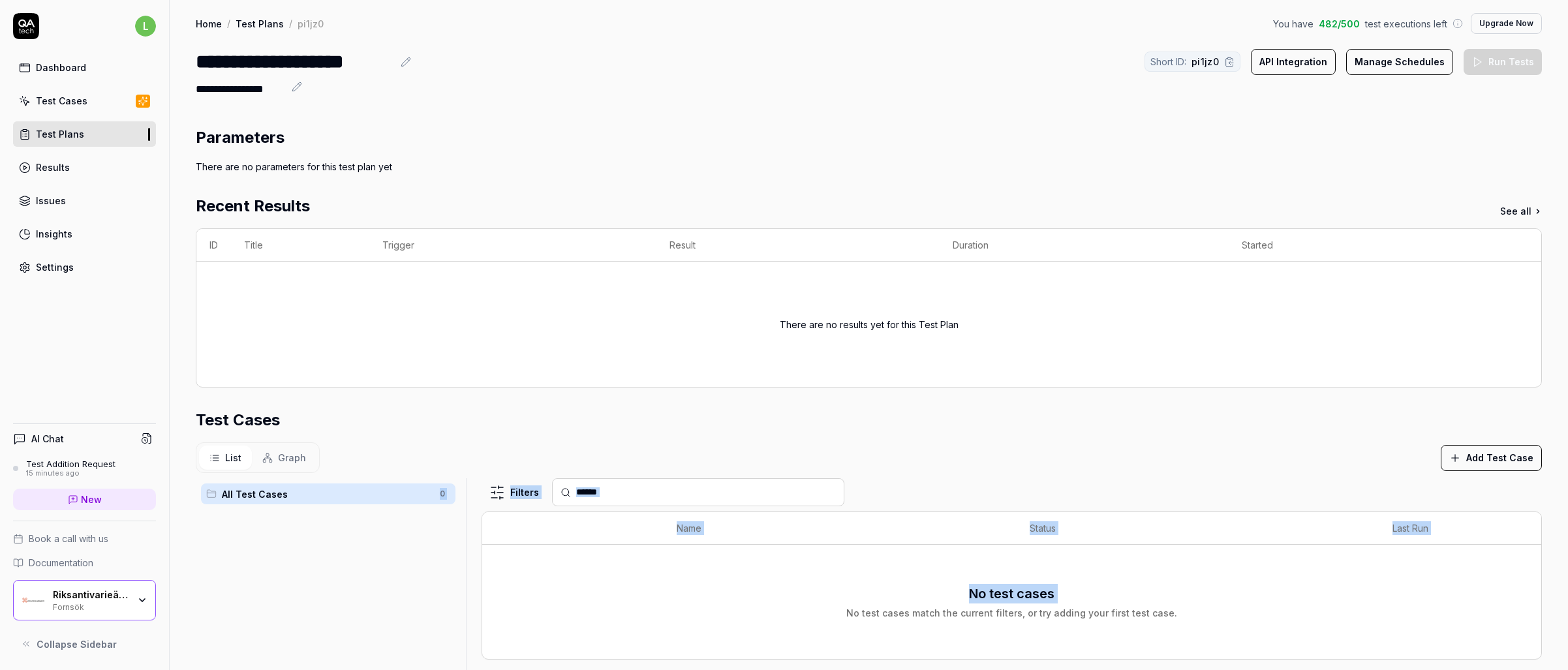
drag, startPoint x: 341, startPoint y: 500, endPoint x: 544, endPoint y: 578, distance: 217.5
click at [544, 578] on div "All Test Cases 0 Filters Name Status Last Run No test cases No test cases match…" at bounding box center [868, 682] width 1346 height 409
click at [1191, 471] on div "List Graph Add Test Case" at bounding box center [868, 458] width 1346 height 31
click at [1493, 463] on button "Add Test Case" at bounding box center [1491, 458] width 101 height 26
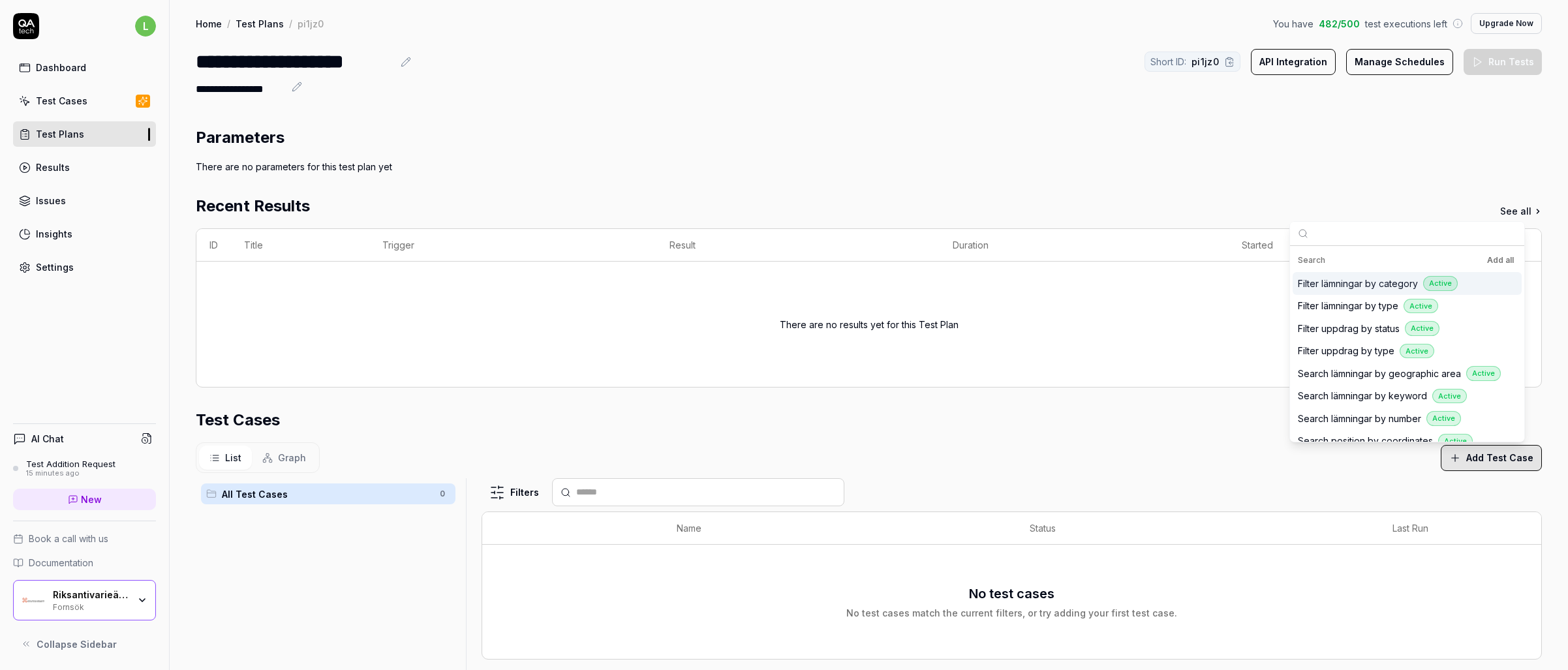
click at [1502, 259] on button "Add all" at bounding box center [1500, 260] width 32 height 16
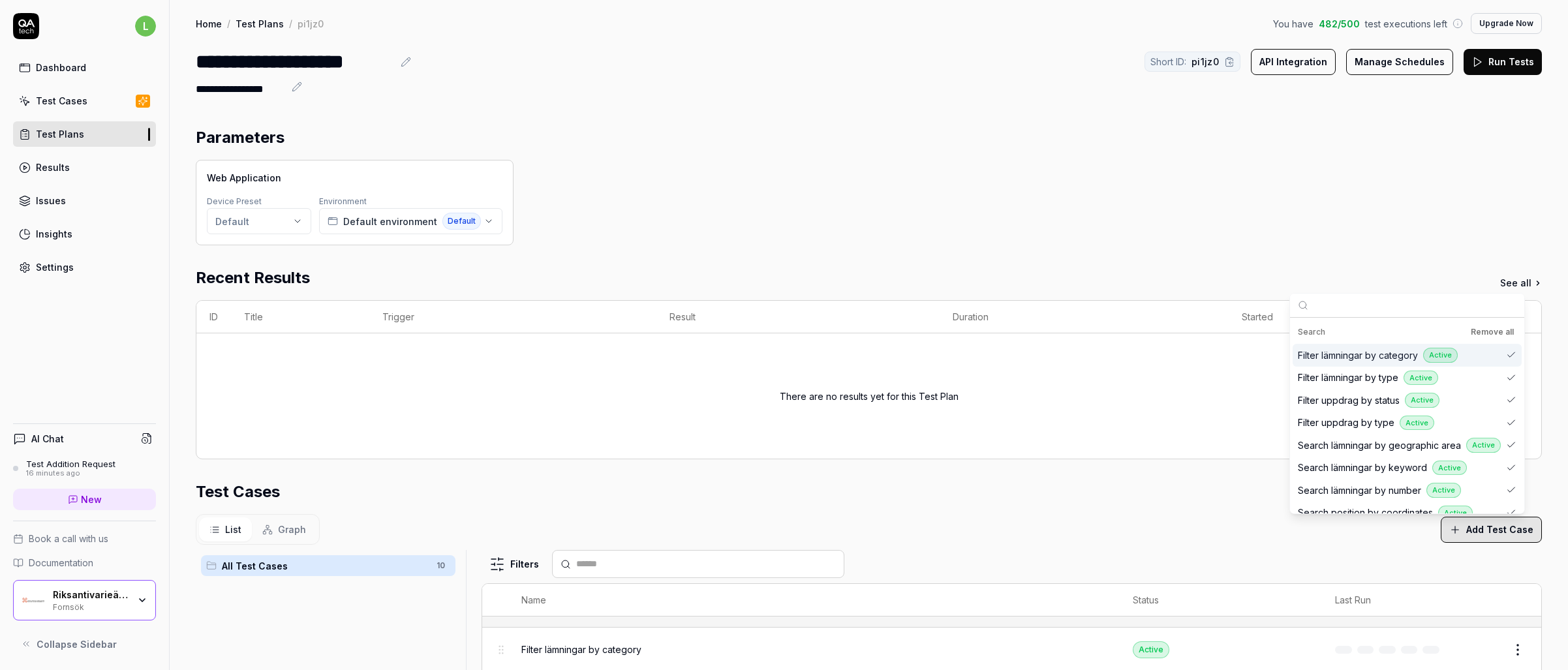
click at [1300, 69] on button "API Integration" at bounding box center [1293, 61] width 85 height 26
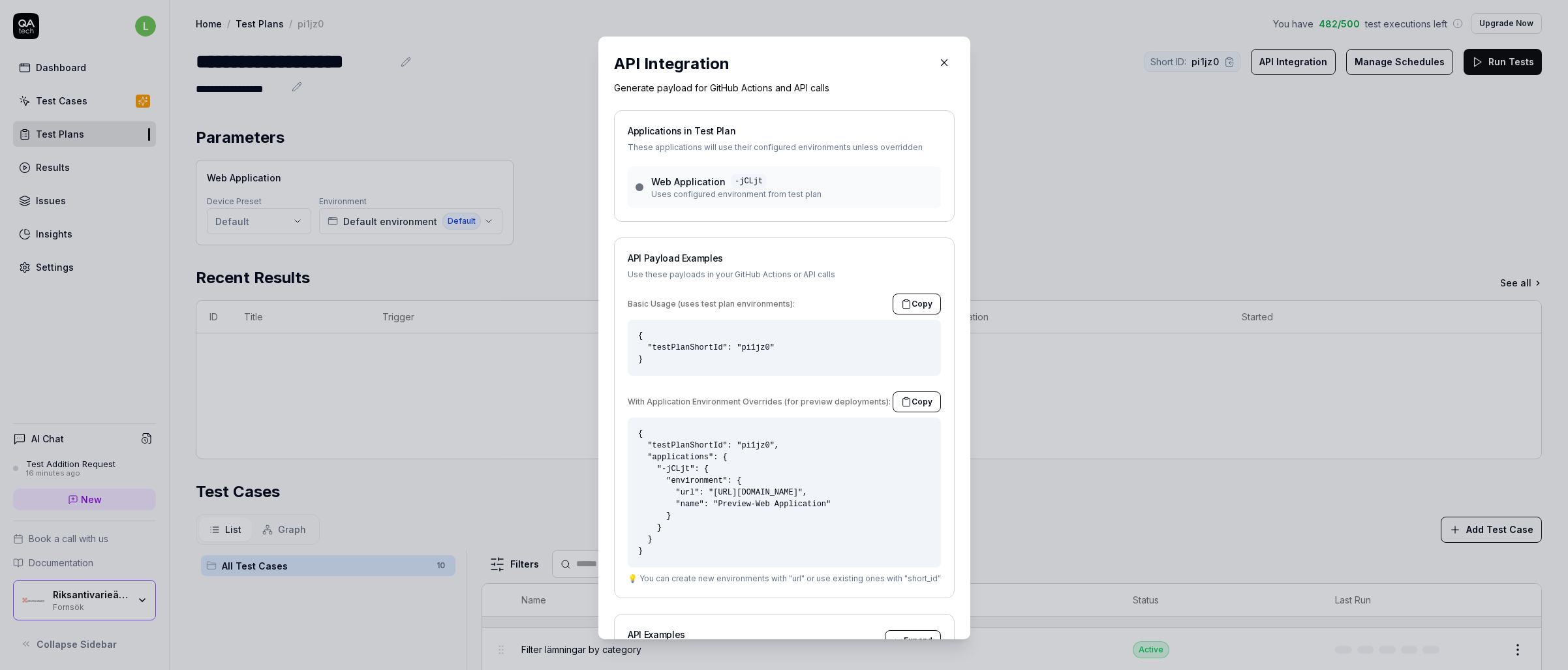
click at [938, 67] on icon "button" at bounding box center [944, 63] width 12 height 12
